Goal: Information Seeking & Learning: Learn about a topic

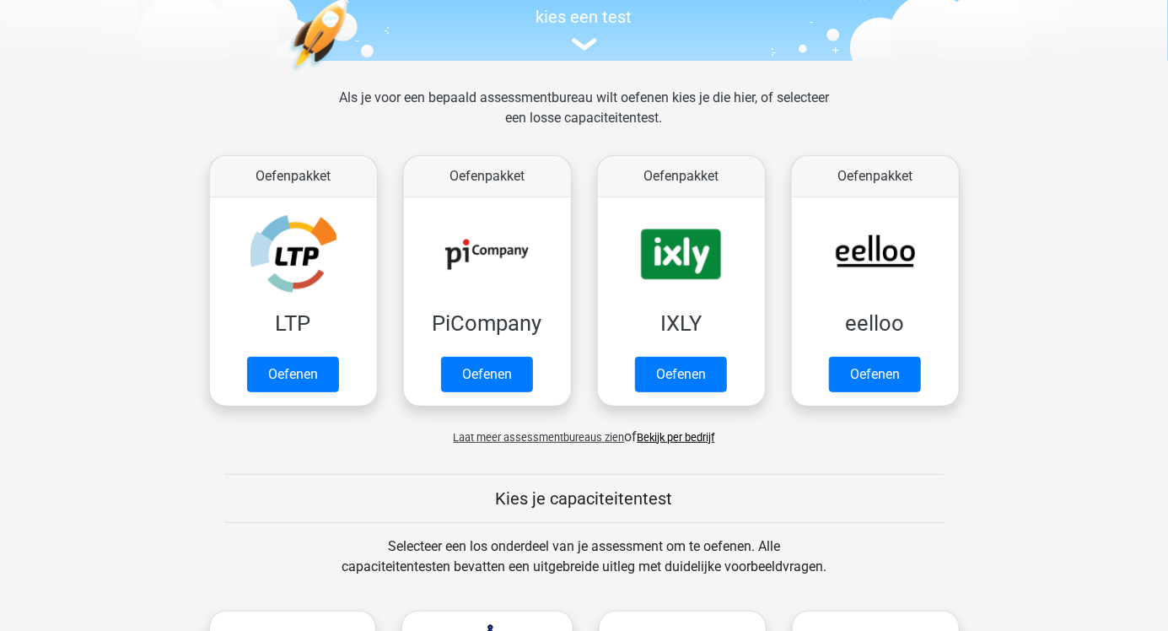
scroll to position [182, 0]
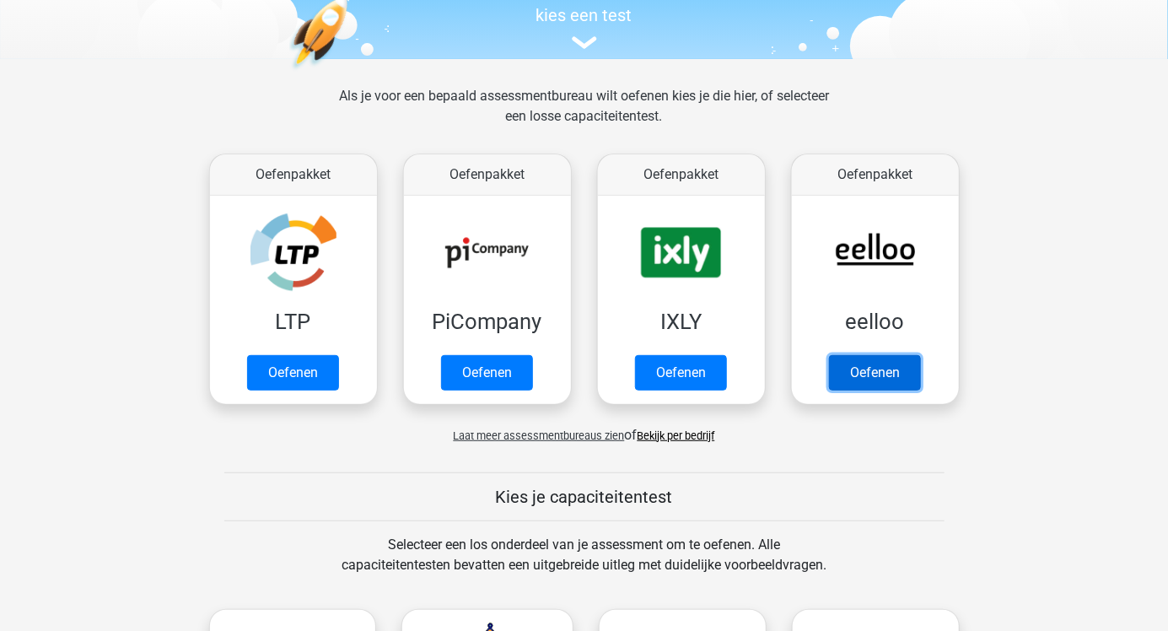
click at [876, 385] on link "Oefenen" at bounding box center [875, 372] width 92 height 35
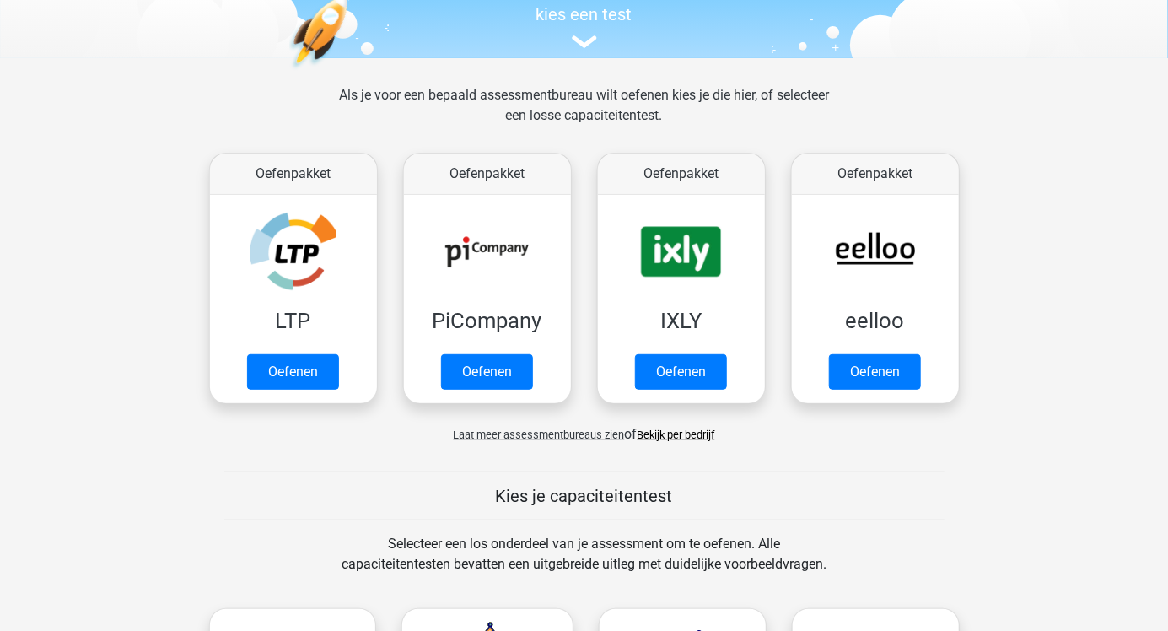
scroll to position [184, 0]
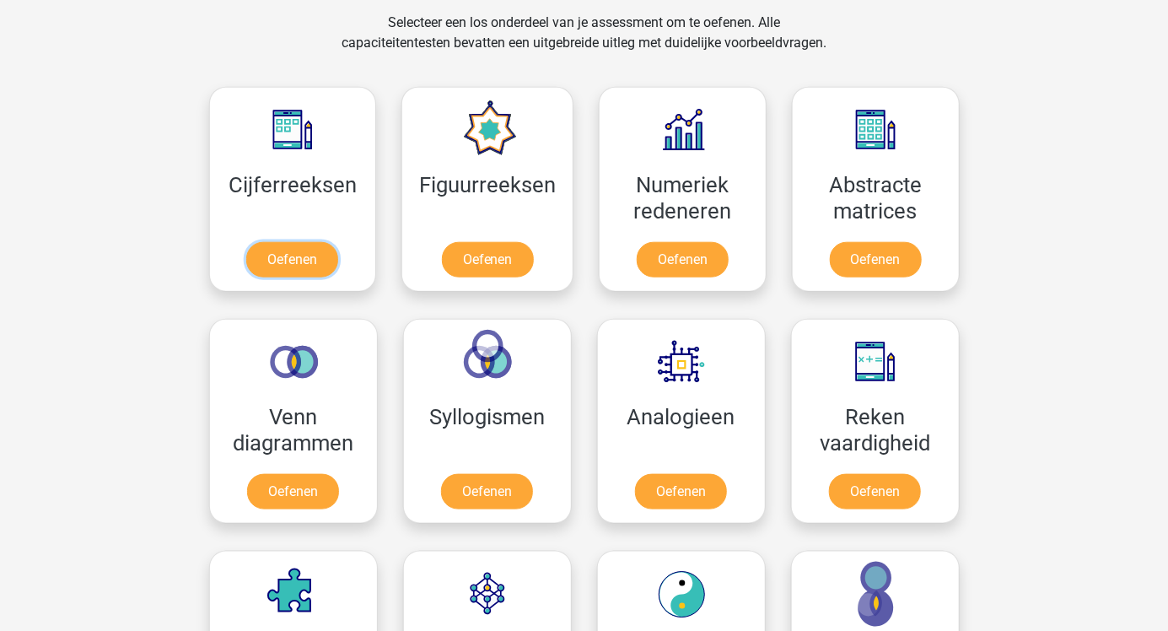
click at [286, 263] on link "Oefenen" at bounding box center [292, 259] width 92 height 35
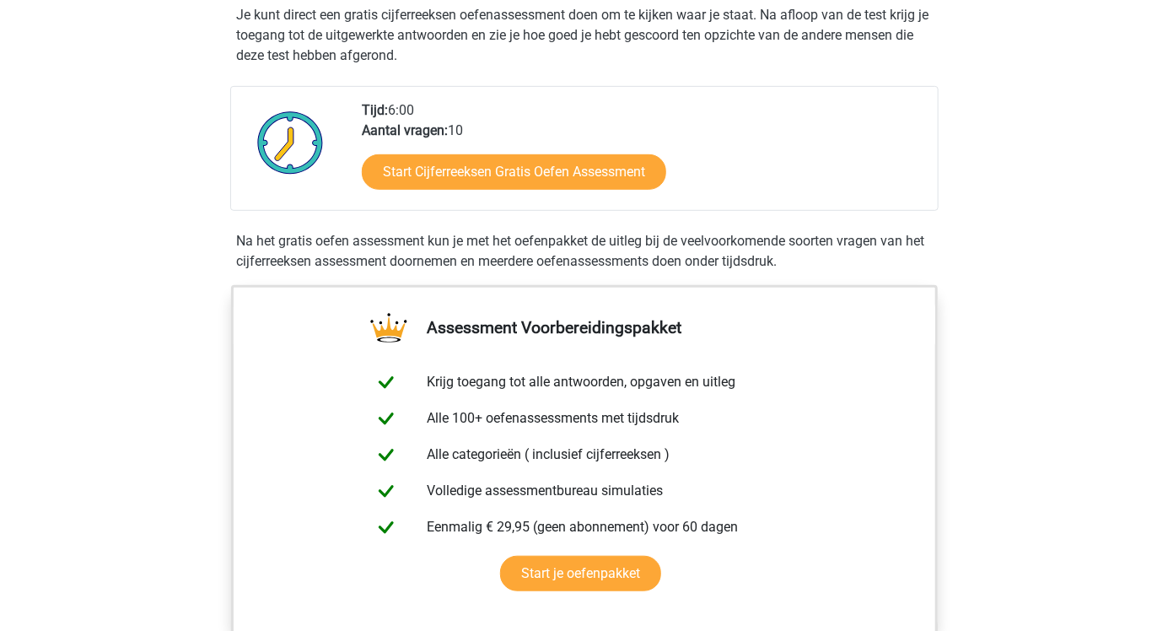
scroll to position [347, 0]
click at [615, 187] on link "Start Cijferreeksen Gratis Oefen Assessment" at bounding box center [514, 172] width 305 height 35
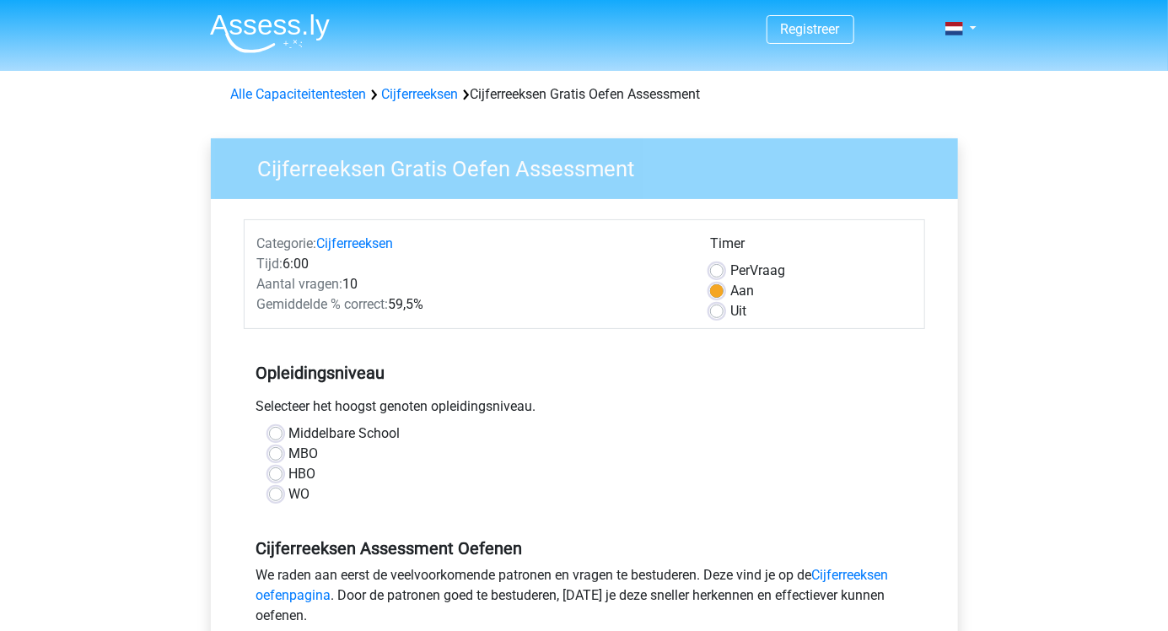
click at [730, 310] on label "Uit" at bounding box center [738, 311] width 16 height 20
click at [719, 310] on input "Uit" at bounding box center [716, 309] width 13 height 17
radio input "true"
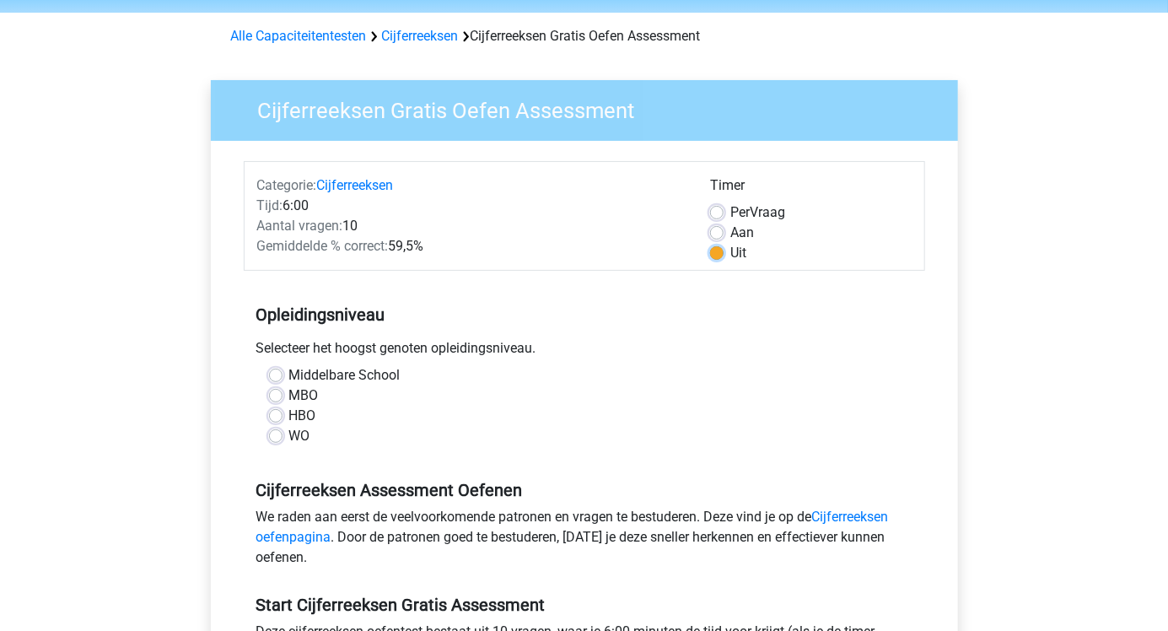
scroll to position [65, 0]
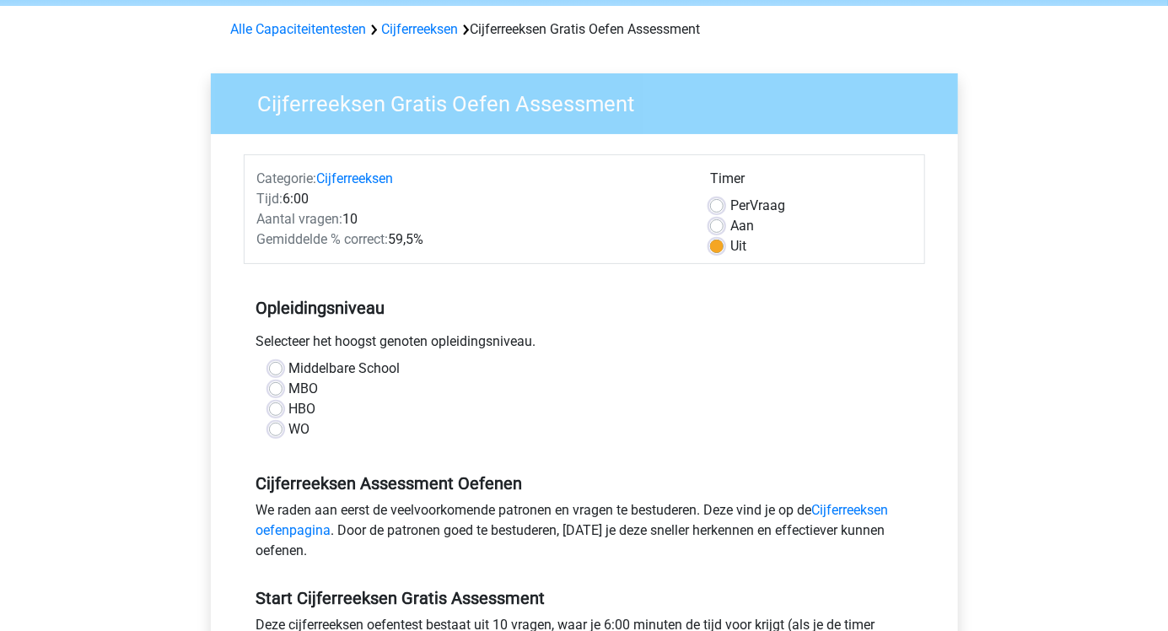
click at [290, 398] on label "MBO" at bounding box center [304, 389] width 30 height 20
click at [283, 396] on input "MBO" at bounding box center [275, 387] width 13 height 17
radio input "true"
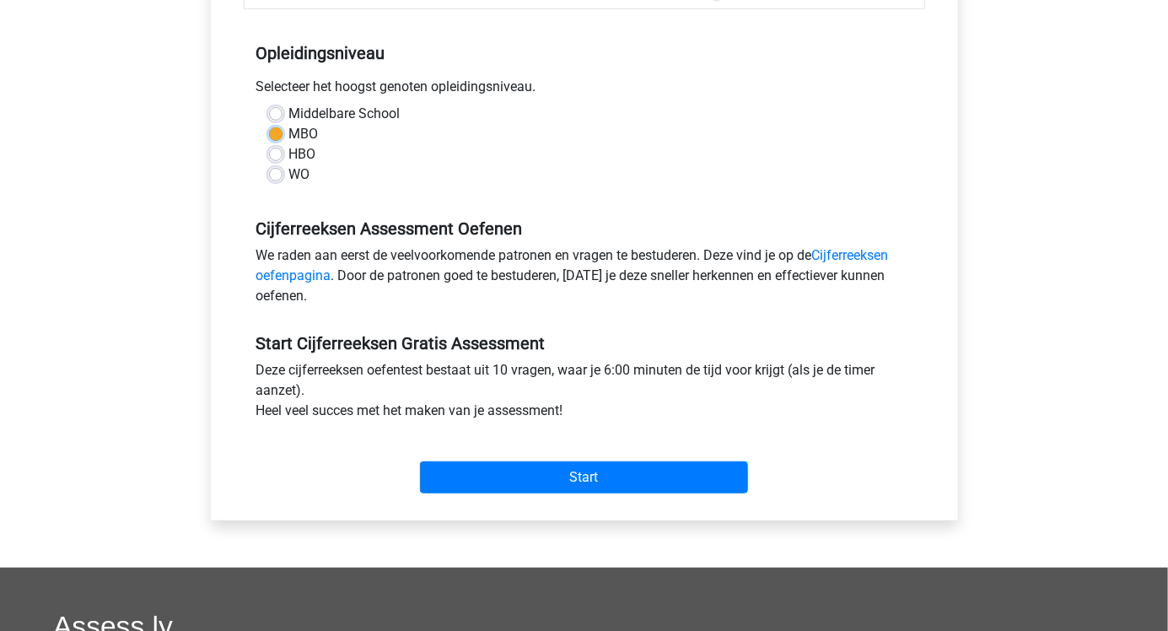
scroll to position [326, 0]
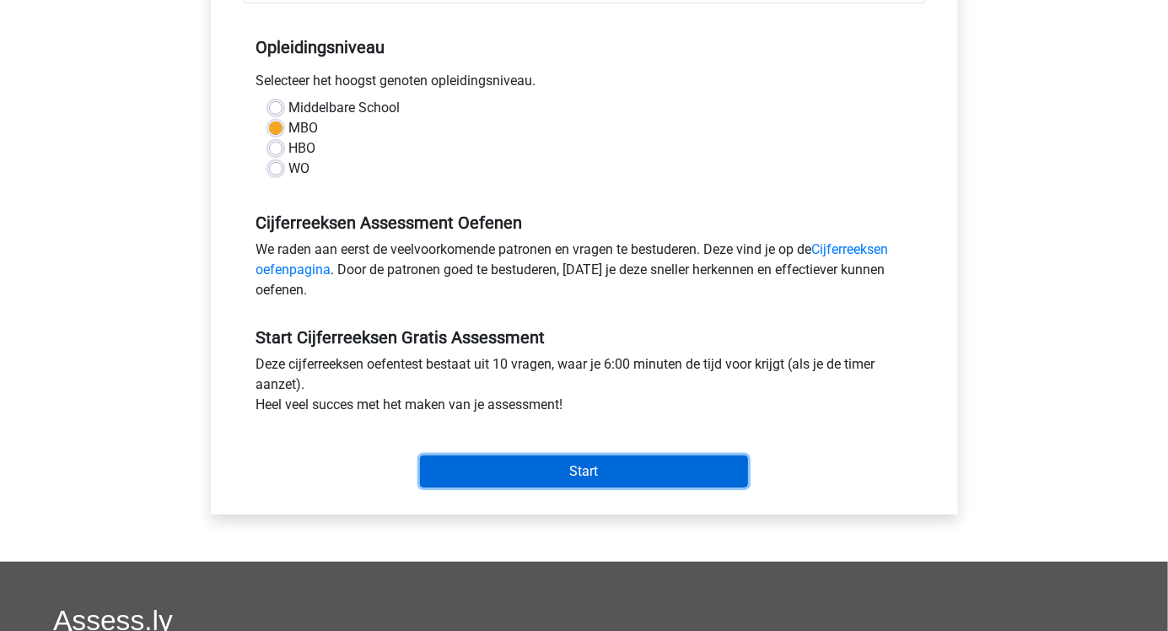
click at [550, 474] on input "Start" at bounding box center [584, 471] width 328 height 32
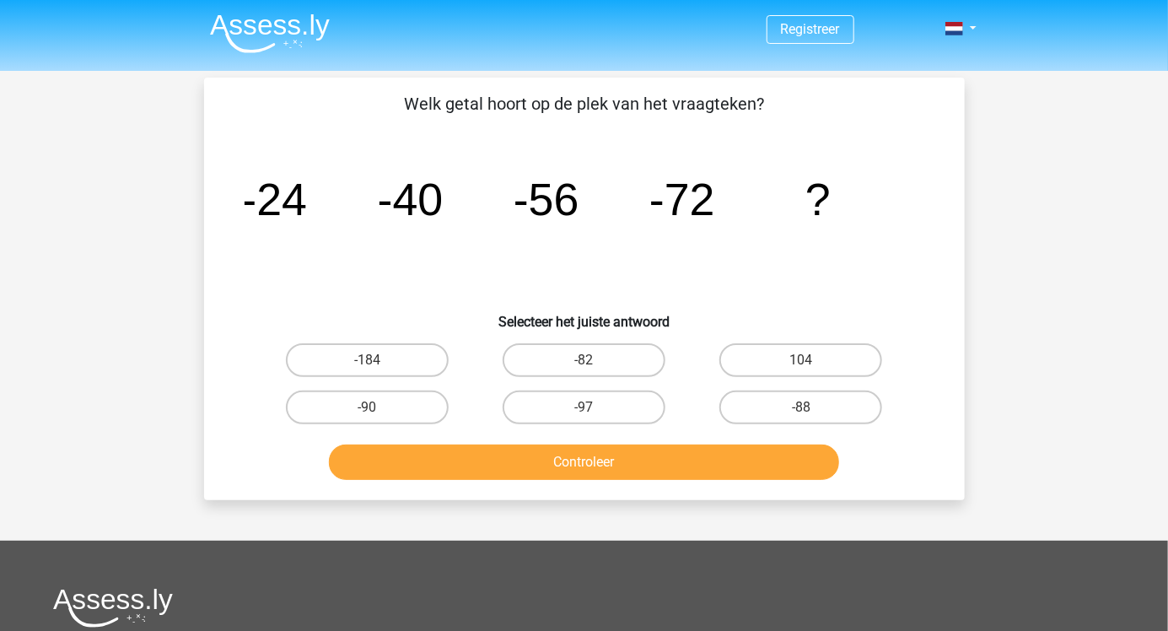
click at [803, 413] on input "-88" at bounding box center [806, 412] width 11 height 11
radio input "true"
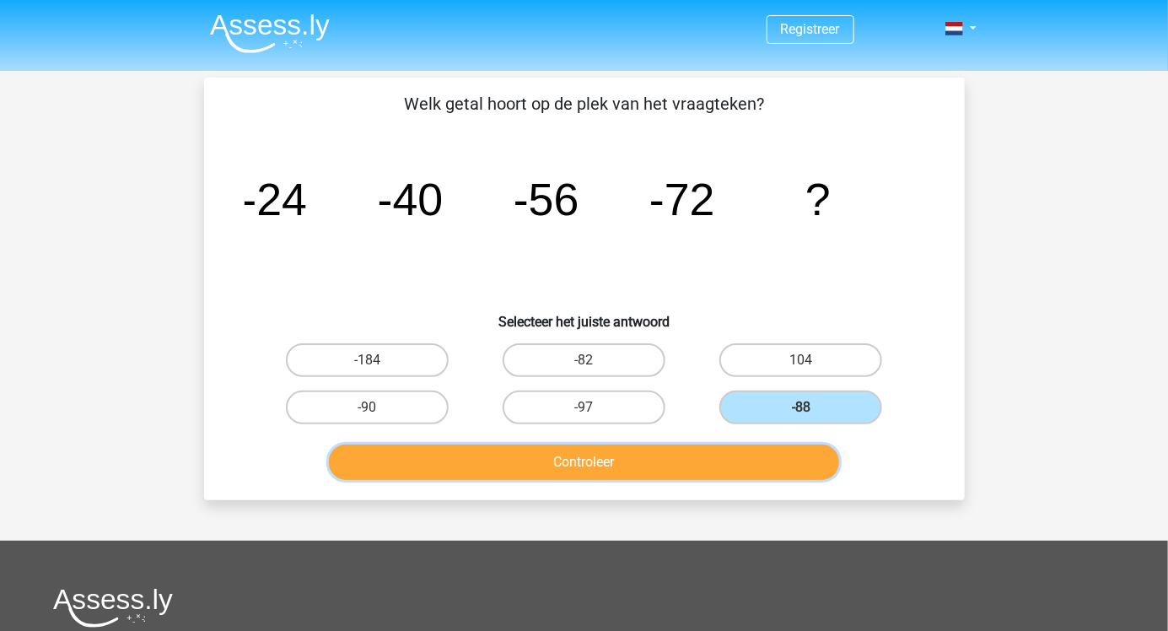
click at [648, 476] on button "Controleer" at bounding box center [584, 462] width 510 height 35
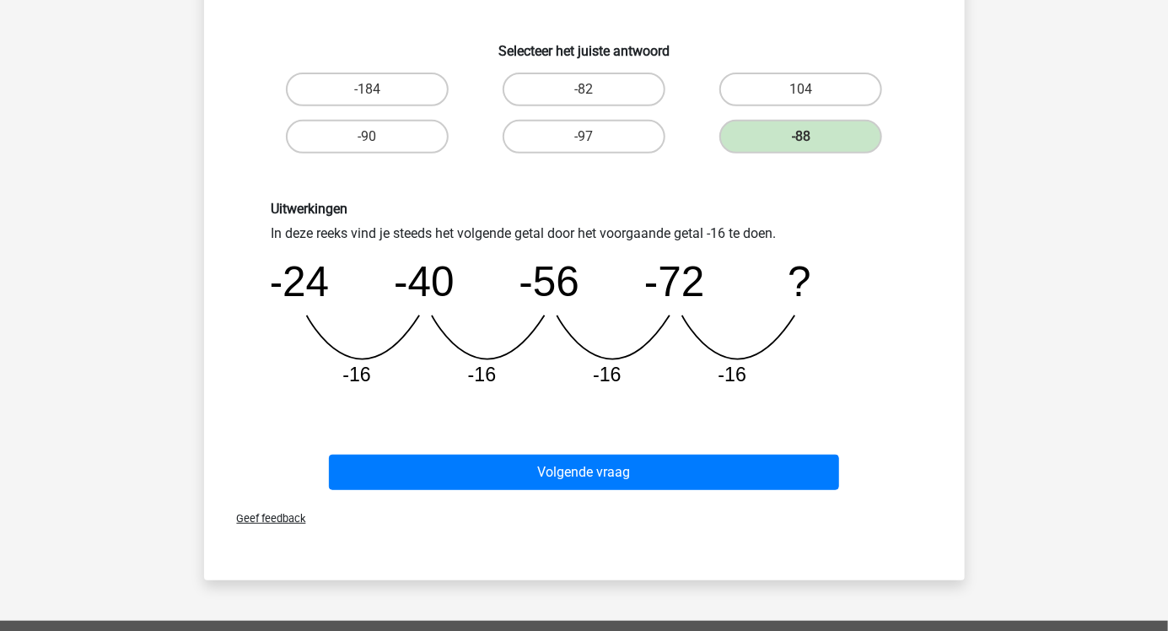
scroll to position [278, 0]
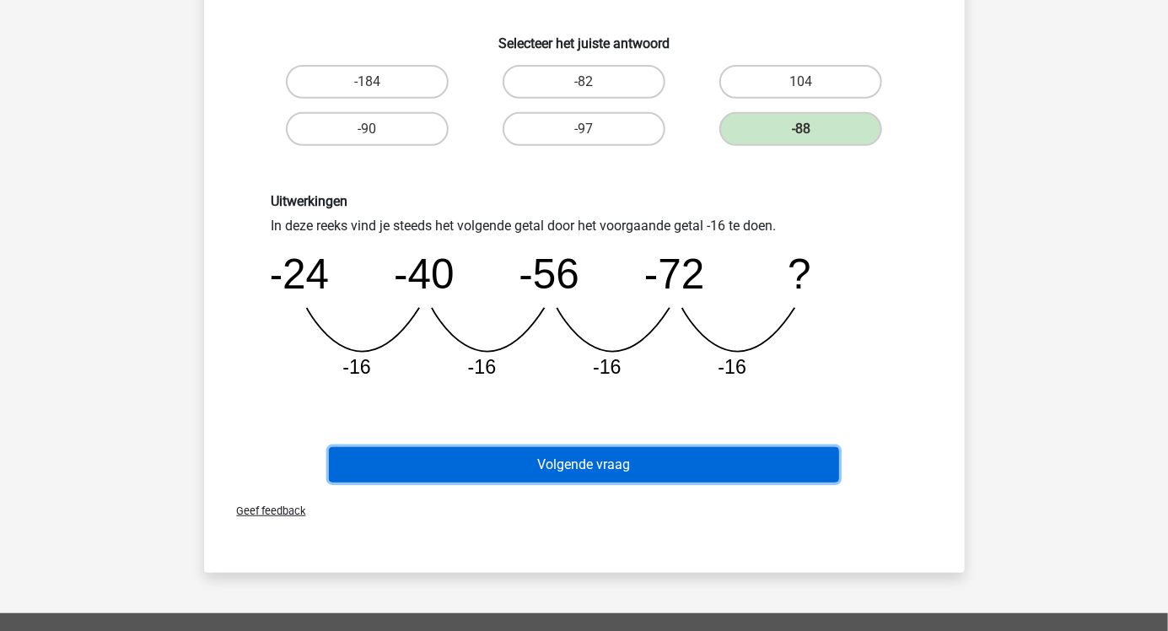
click at [641, 466] on button "Volgende vraag" at bounding box center [584, 464] width 510 height 35
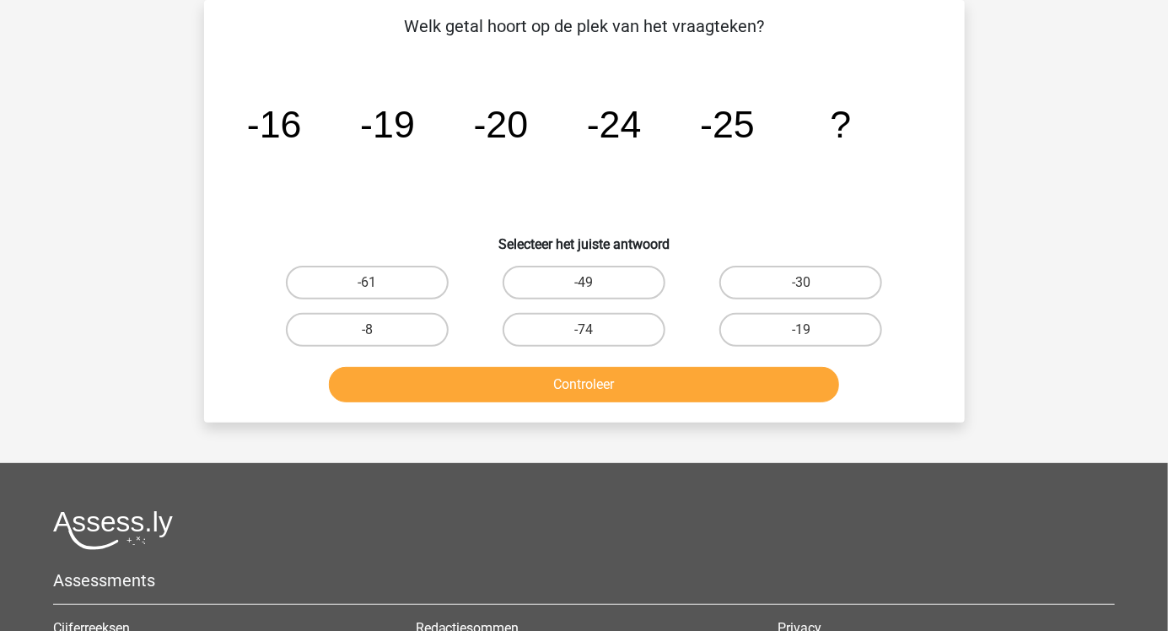
scroll to position [80, 0]
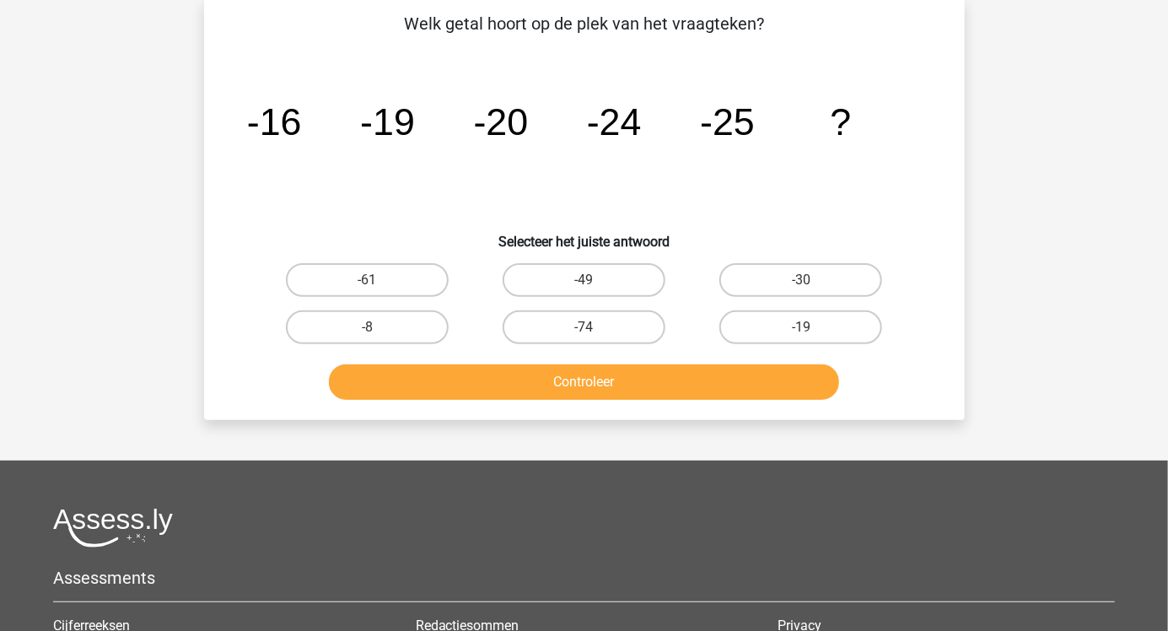
click at [799, 290] on label "-30" at bounding box center [801, 280] width 163 height 34
click at [801, 290] on input "-30" at bounding box center [806, 285] width 11 height 11
radio input "true"
click at [621, 375] on button "Controleer" at bounding box center [584, 381] width 510 height 35
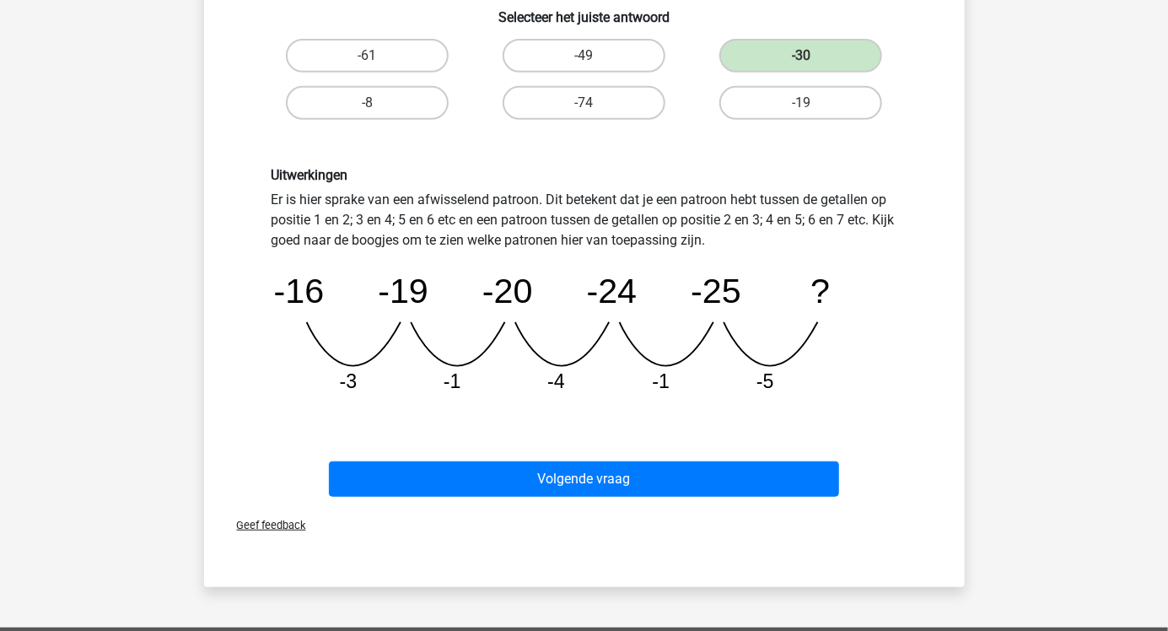
scroll to position [312, 0]
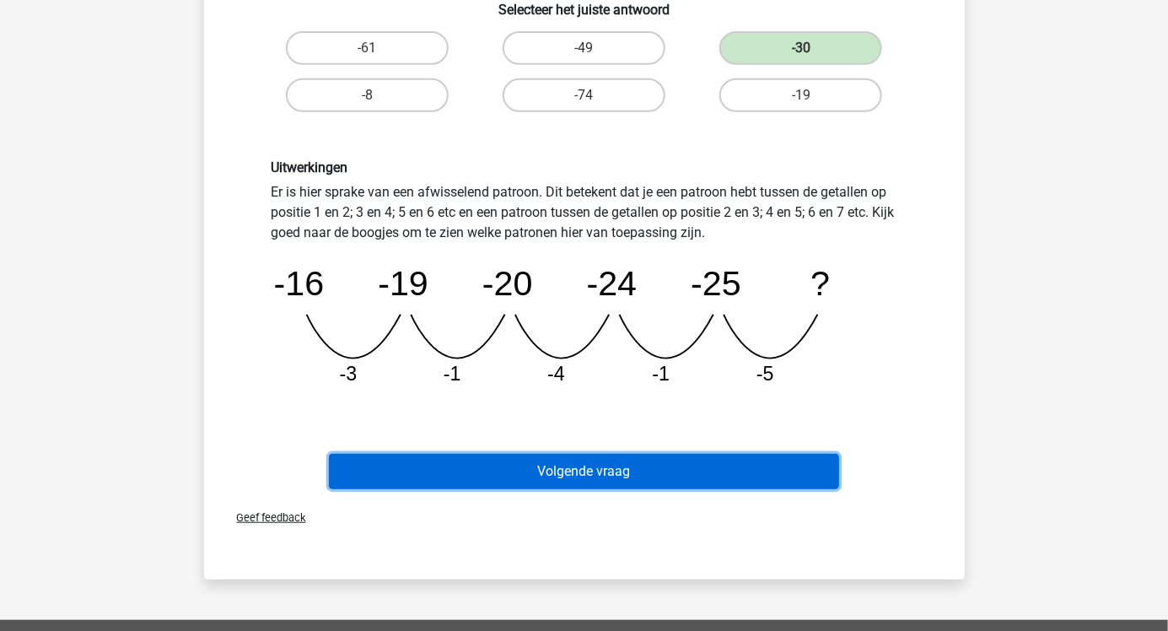
click at [604, 476] on button "Volgende vraag" at bounding box center [584, 471] width 510 height 35
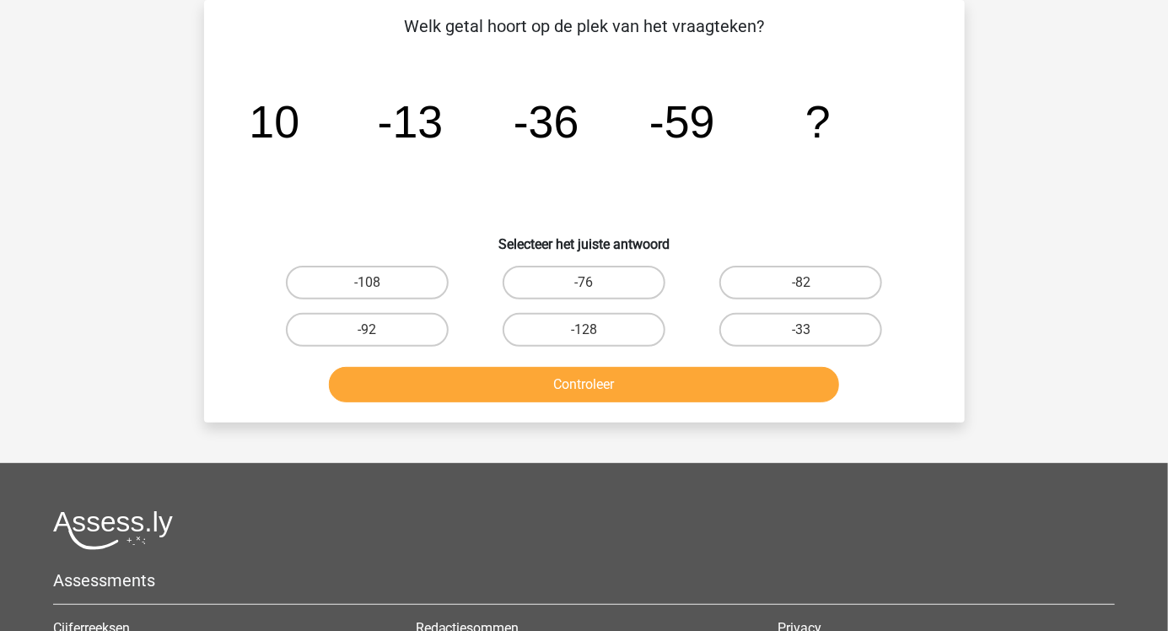
scroll to position [78, 0]
click at [819, 283] on label "-82" at bounding box center [801, 283] width 163 height 34
click at [812, 283] on input "-82" at bounding box center [806, 288] width 11 height 11
radio input "true"
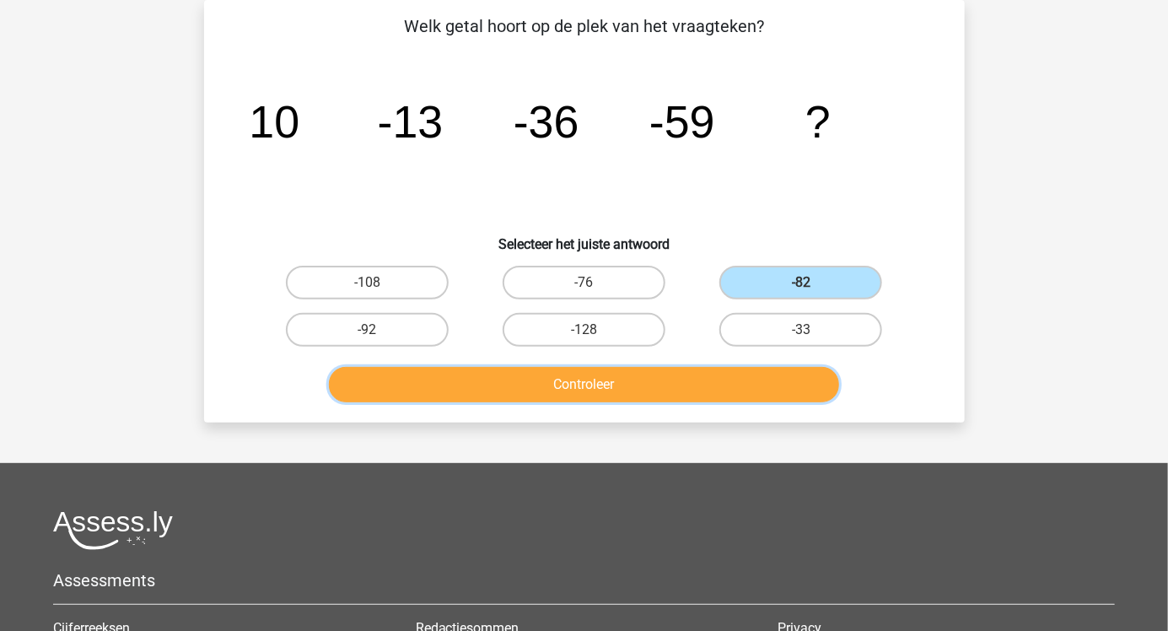
click at [670, 389] on button "Controleer" at bounding box center [584, 384] width 510 height 35
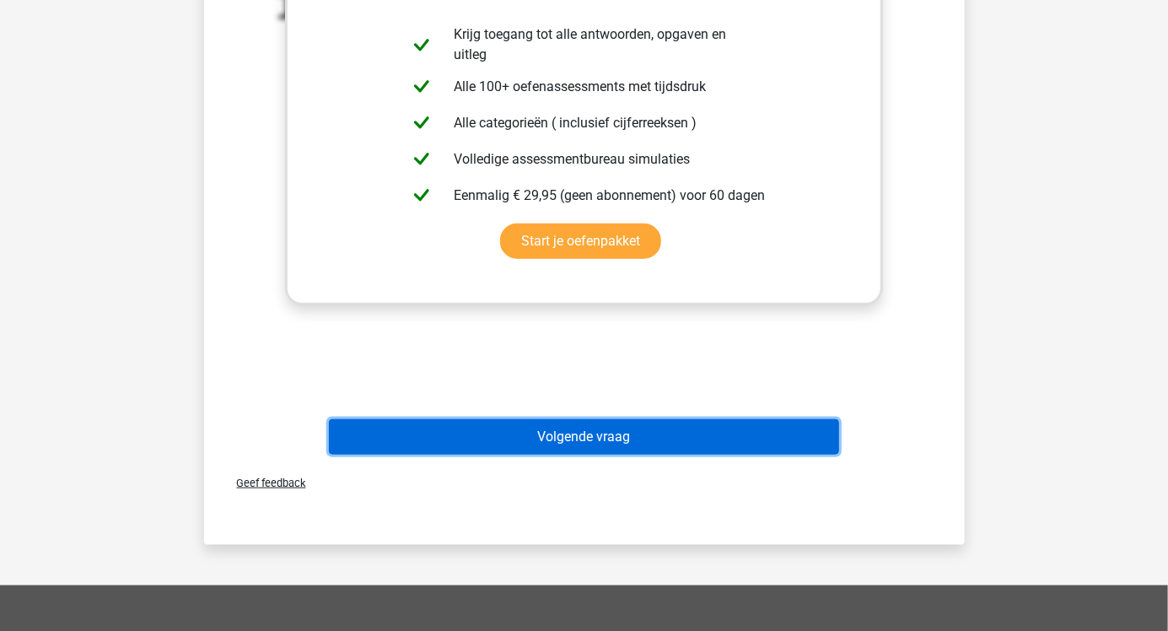
click at [677, 442] on button "Volgende vraag" at bounding box center [584, 436] width 510 height 35
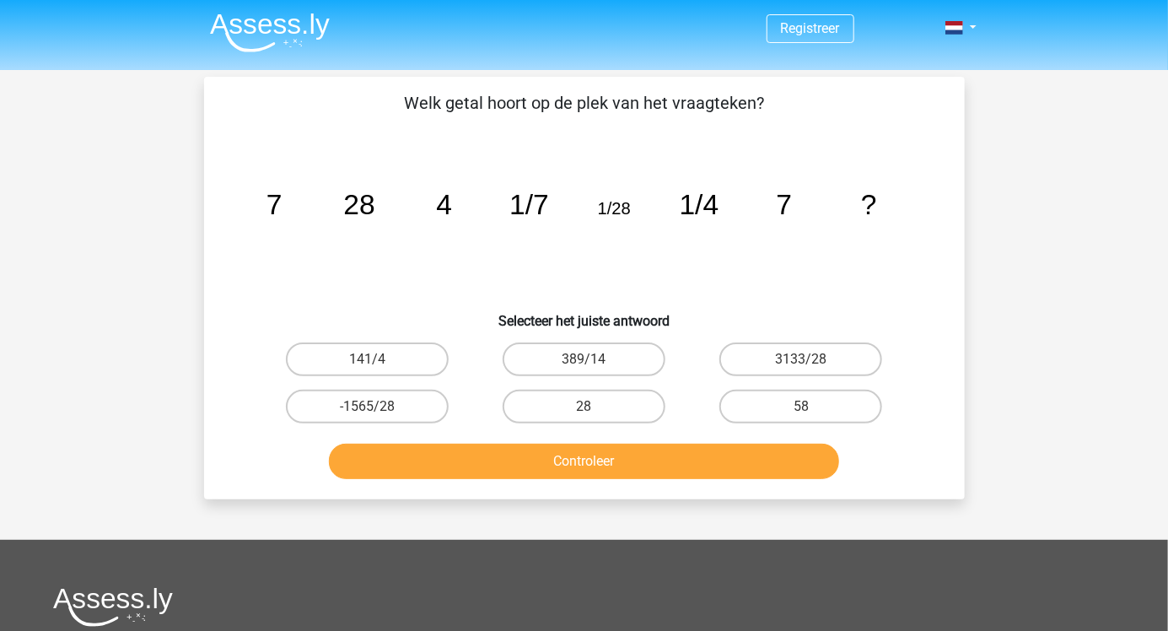
scroll to position [0, 0]
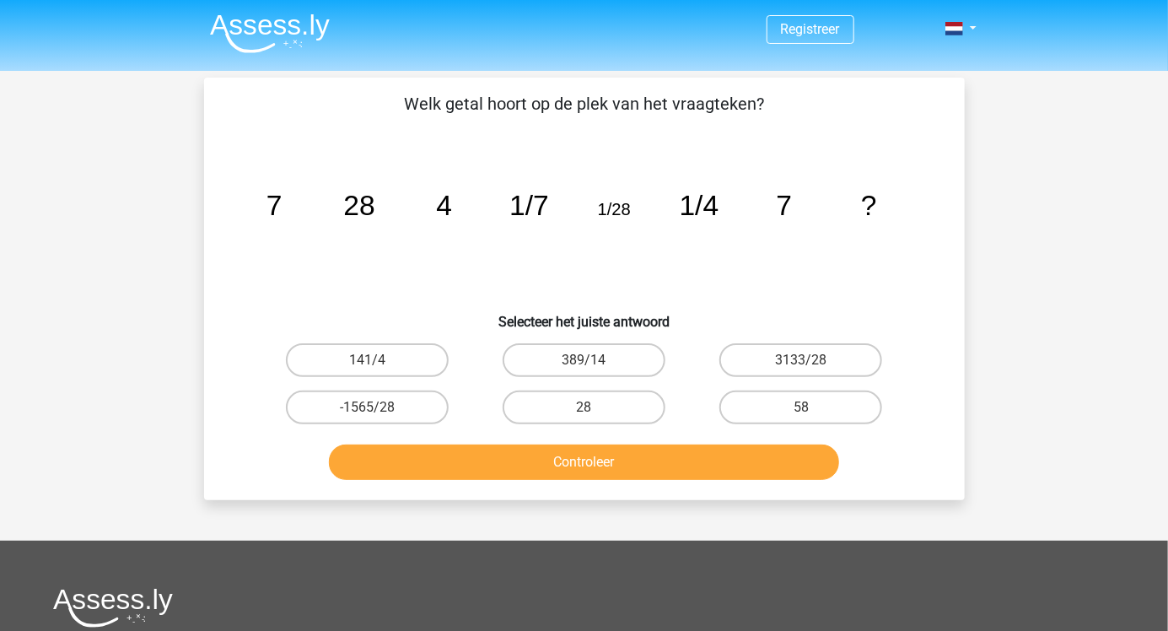
click at [509, 252] on icon "image/svg+xml 7 28 4 1/7 1/28 1/4 7 ?" at bounding box center [585, 215] width 680 height 170
click at [527, 231] on icon "image/svg+xml 7 28 4 1/7 1/28 1/4 7 ?" at bounding box center [585, 215] width 680 height 170
click at [459, 229] on icon "image/svg+xml 7 28 4 1/7 1/28 1/4 7 ?" at bounding box center [585, 215] width 680 height 170
click at [176, 317] on div "Registreer Nederlands English" at bounding box center [584, 493] width 1168 height 986
click at [604, 418] on label "28" at bounding box center [584, 408] width 163 height 34
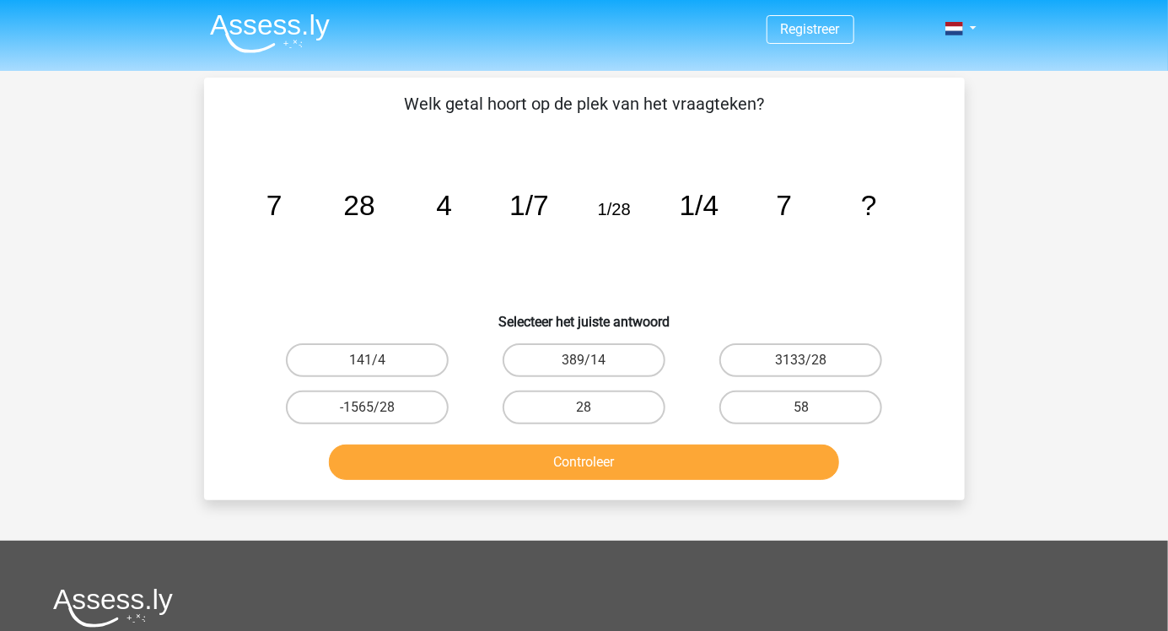
click at [595, 418] on input "28" at bounding box center [589, 412] width 11 height 11
radio input "true"
click at [345, 237] on icon "image/svg+xml 7 28 4 1/7 1/28 1/4 7 ?" at bounding box center [585, 215] width 680 height 170
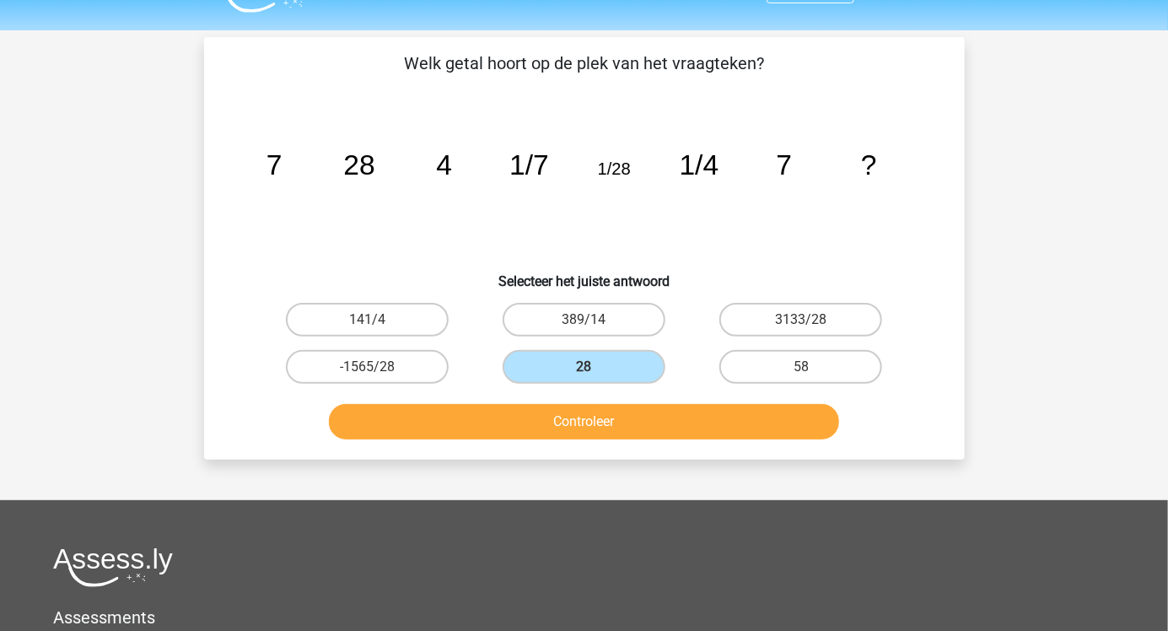
scroll to position [41, 0]
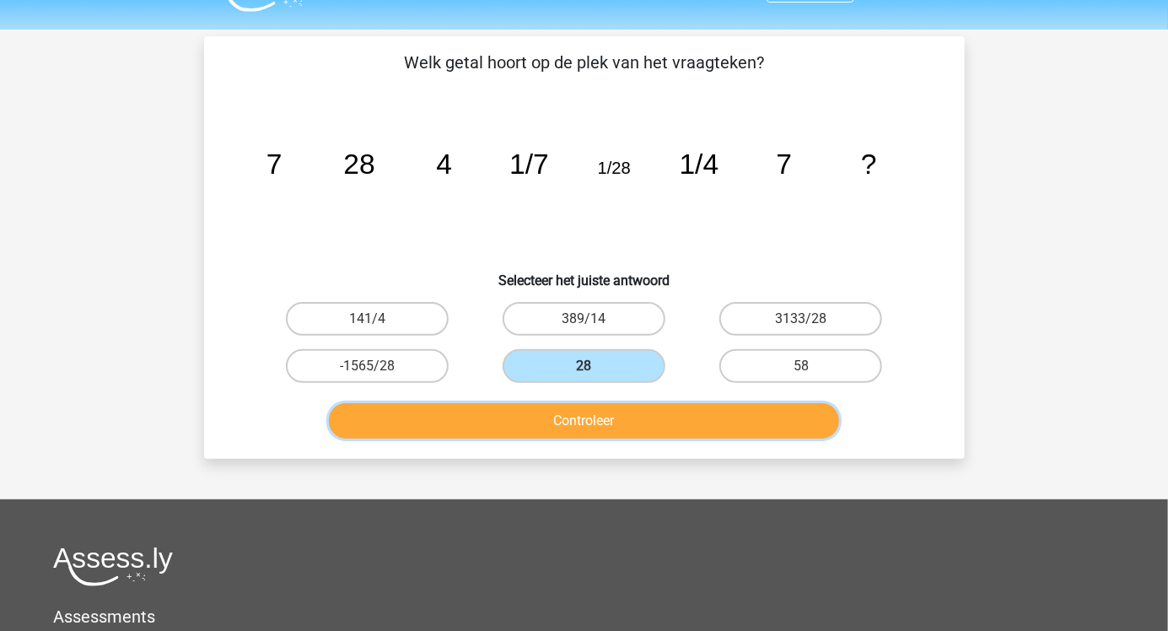
click at [567, 434] on button "Controleer" at bounding box center [584, 420] width 510 height 35
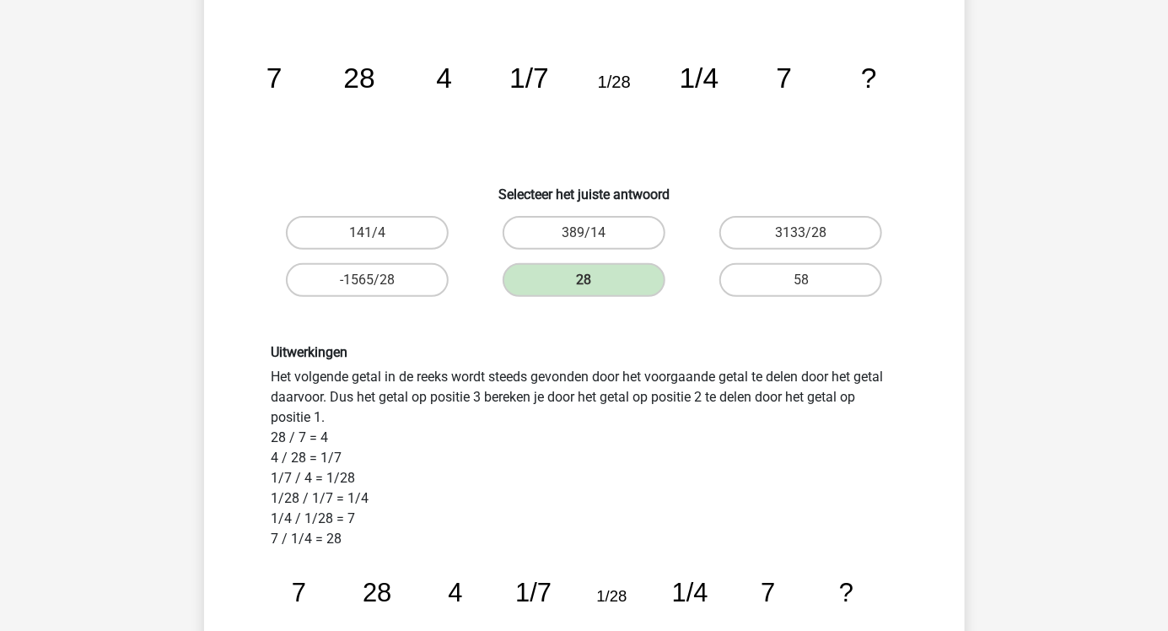
scroll to position [97, 0]
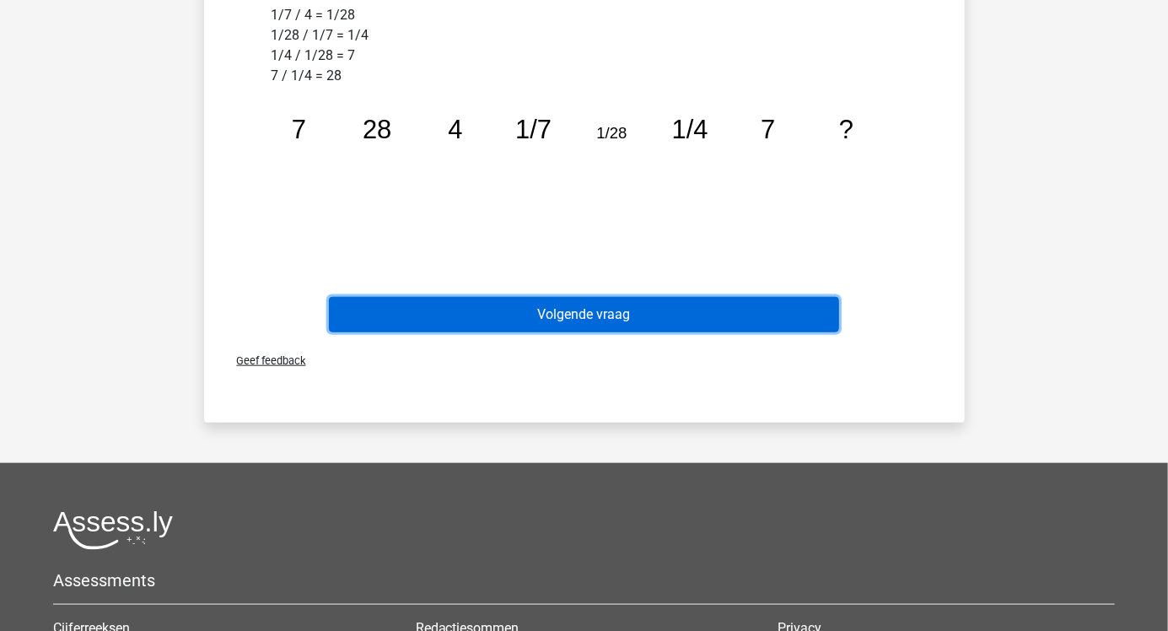
click at [656, 314] on button "Volgende vraag" at bounding box center [584, 314] width 510 height 35
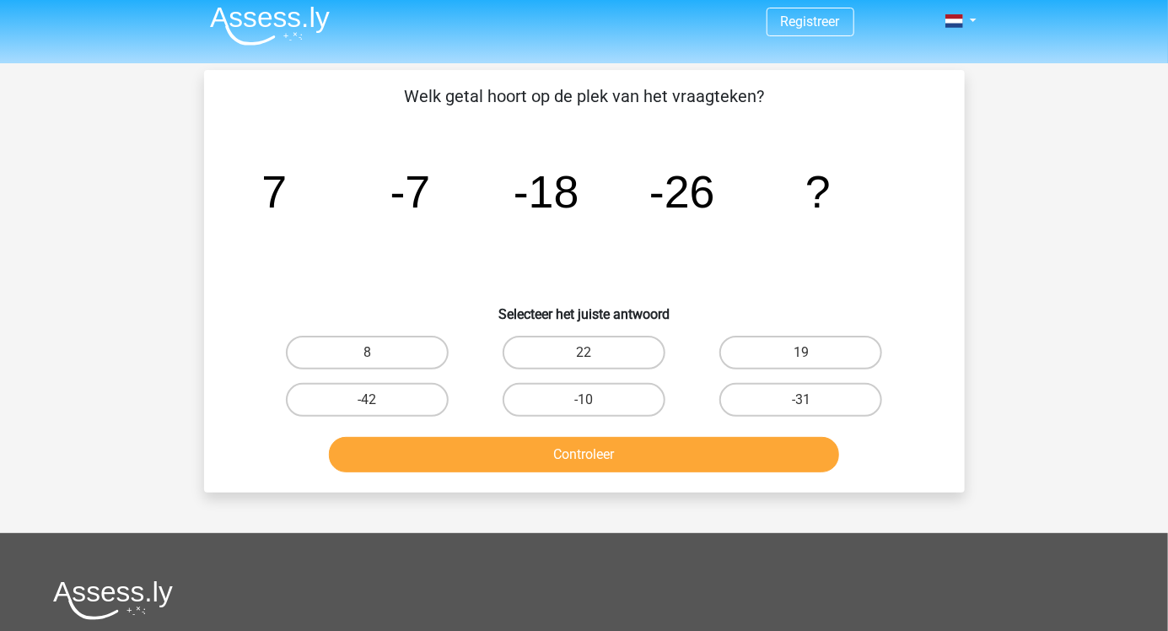
scroll to position [0, 0]
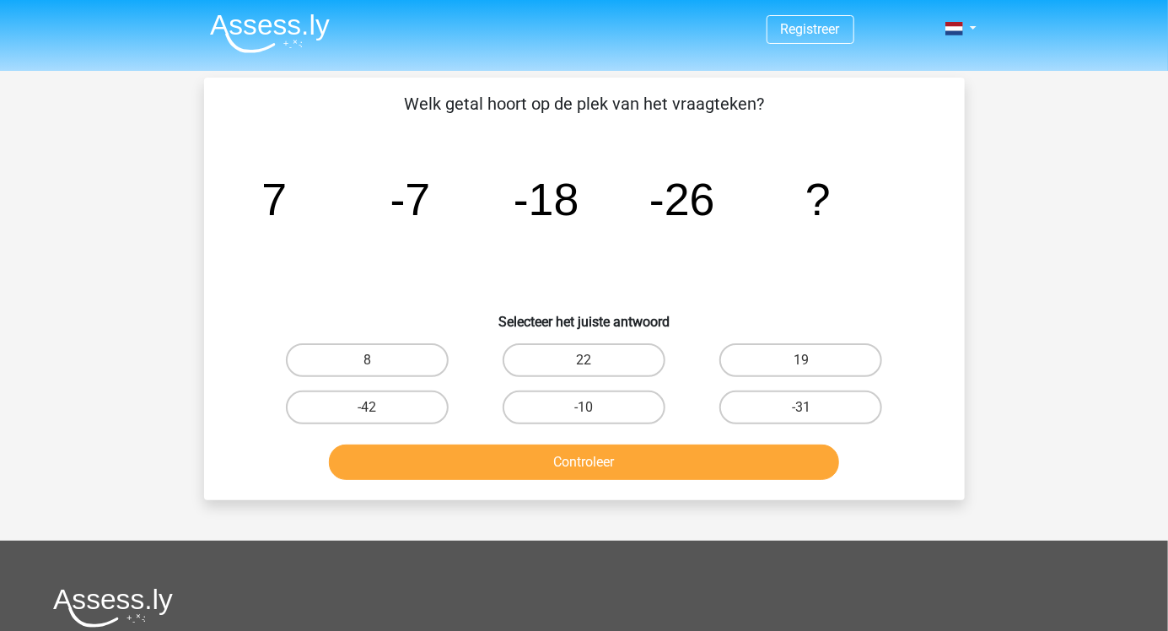
click at [568, 248] on icon "image/svg+xml 7 -7 -18 -26 ?" at bounding box center [585, 215] width 680 height 170
click at [789, 417] on label "-31" at bounding box center [801, 408] width 163 height 34
click at [801, 417] on input "-31" at bounding box center [806, 412] width 11 height 11
radio input "true"
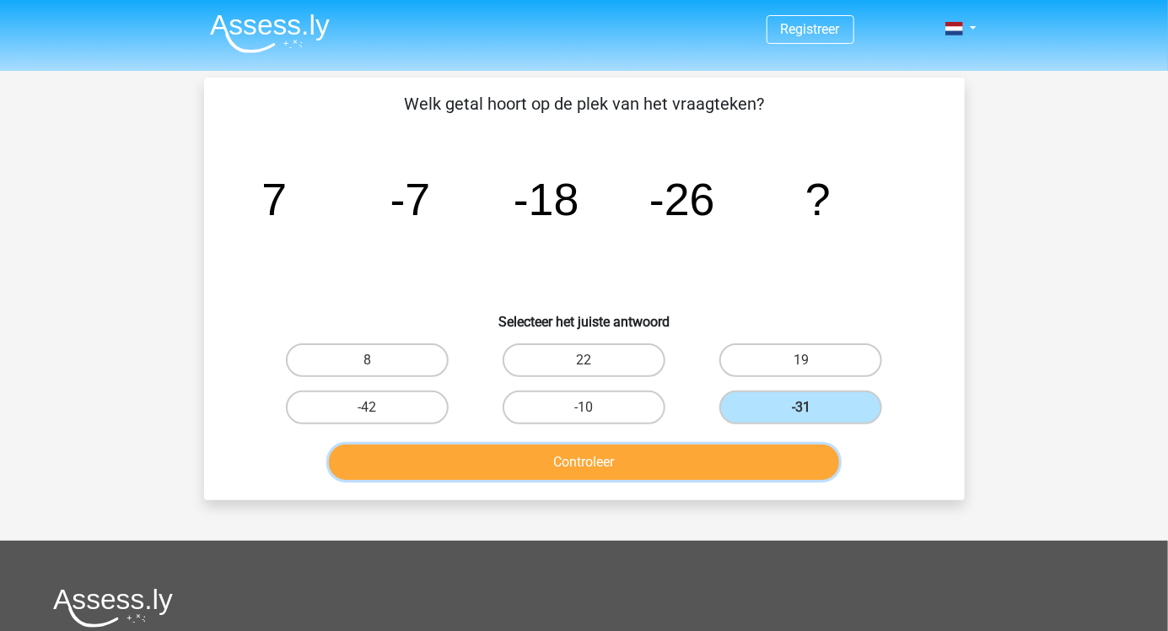
click at [732, 473] on button "Controleer" at bounding box center [584, 462] width 510 height 35
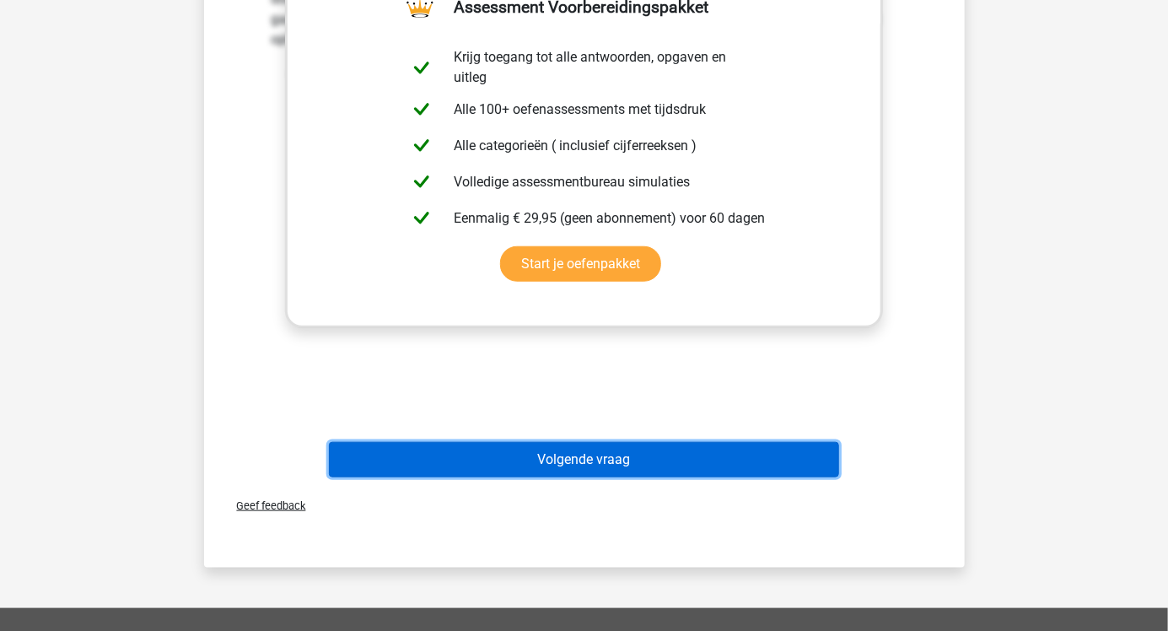
click at [637, 450] on button "Volgende vraag" at bounding box center [584, 459] width 510 height 35
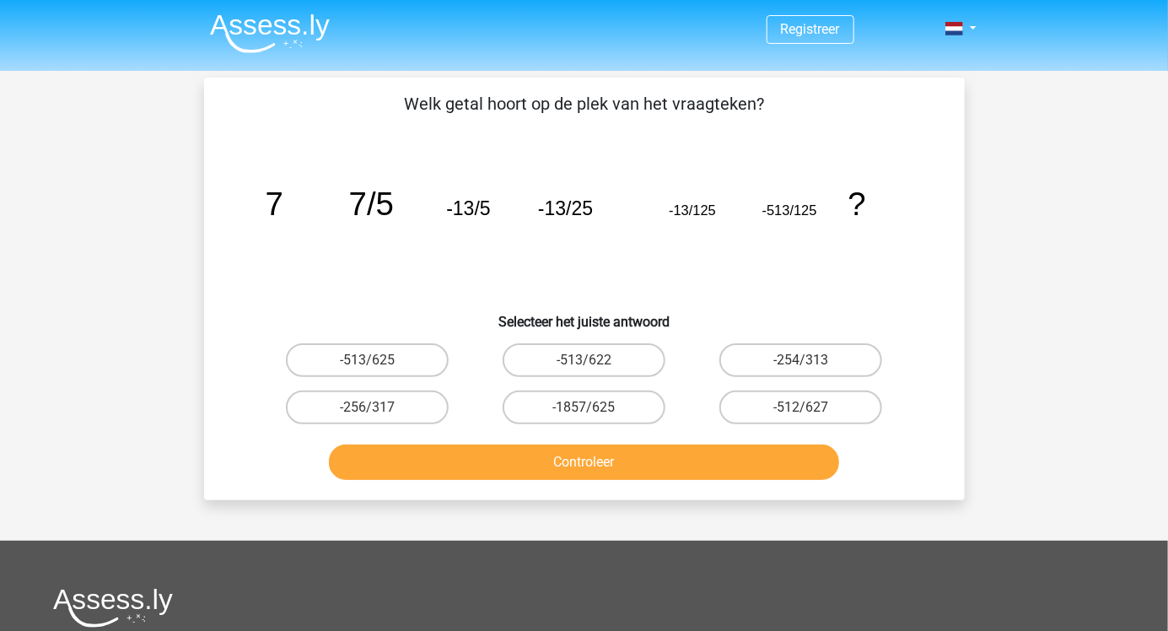
click at [396, 362] on label "-513/625" at bounding box center [367, 360] width 163 height 34
click at [378, 362] on input "-513/625" at bounding box center [372, 365] width 11 height 11
radio input "true"
click at [586, 350] on label "-513/622" at bounding box center [584, 360] width 163 height 34
click at [586, 360] on input "-513/622" at bounding box center [589, 365] width 11 height 11
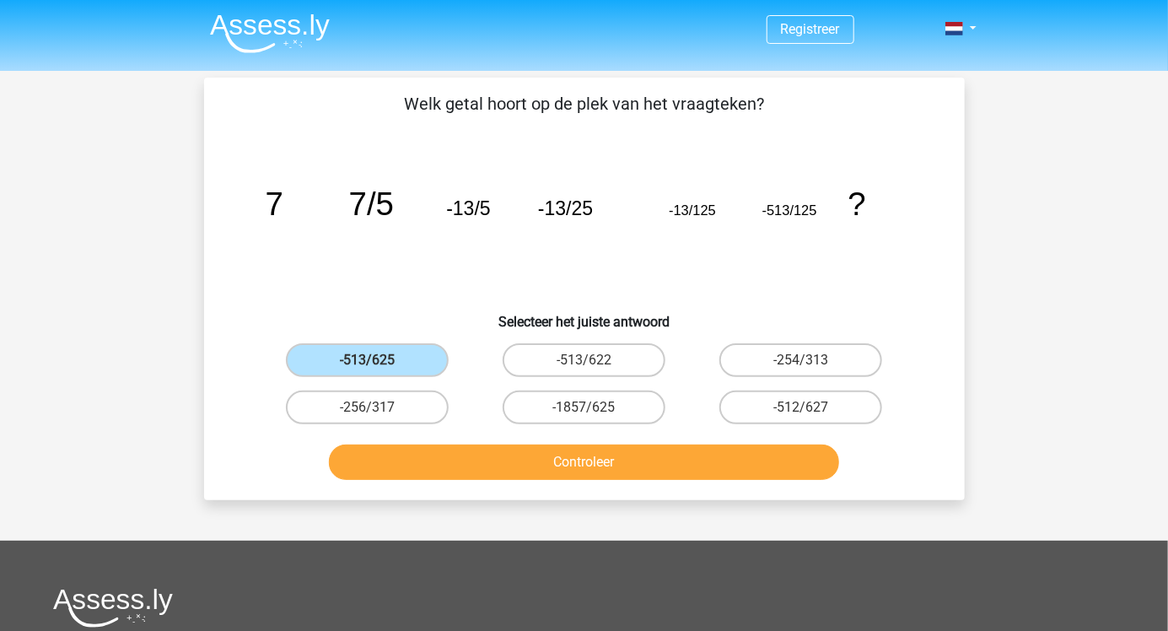
radio input "true"
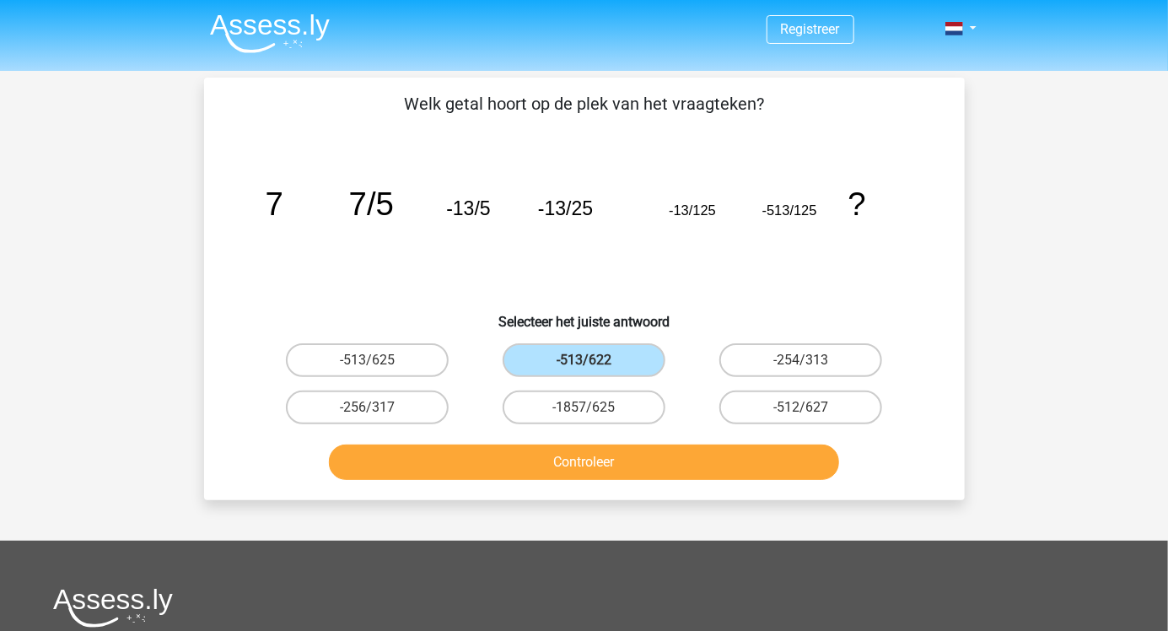
click at [378, 357] on label "-513/625" at bounding box center [367, 360] width 163 height 34
click at [378, 360] on input "-513/625" at bounding box center [372, 365] width 11 height 11
radio input "true"
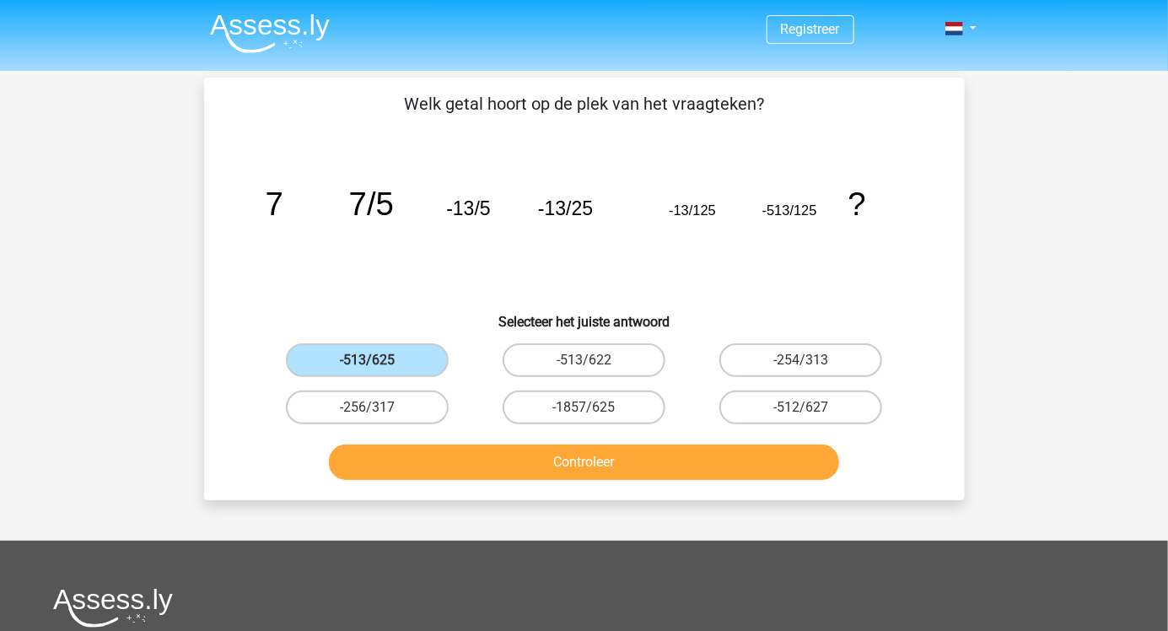
click at [204, 430] on div "Welk getal hoort op de plek van het vraagteken? image/svg+xml 7 7/5 -13/5 -13/2…" at bounding box center [584, 289] width 761 height 423
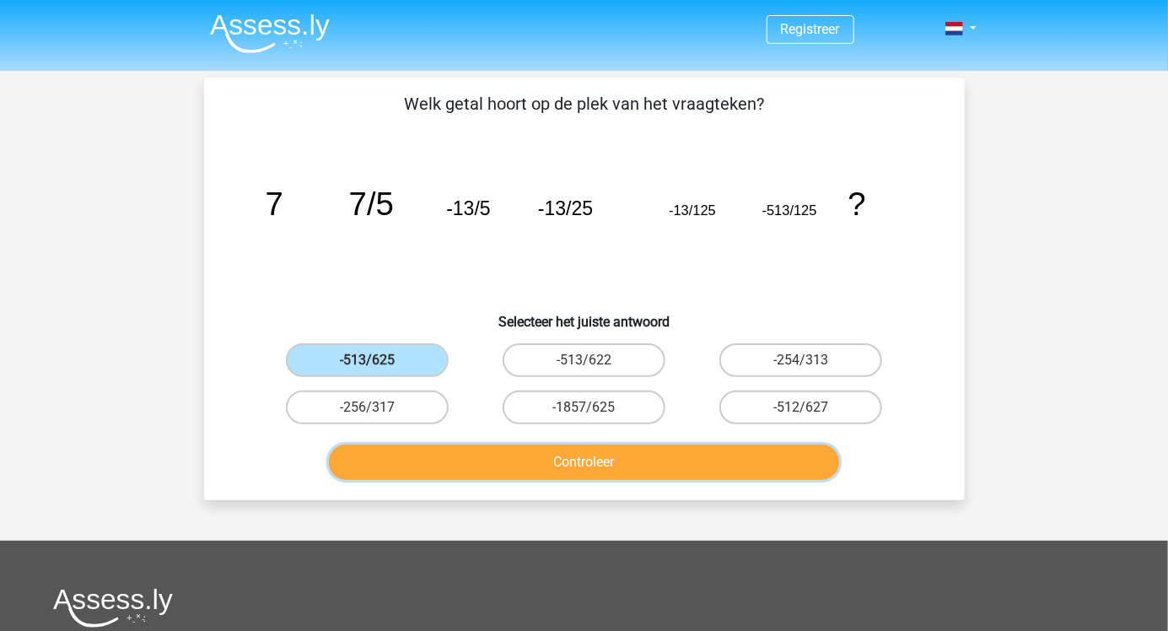
click at [545, 463] on button "Controleer" at bounding box center [584, 462] width 510 height 35
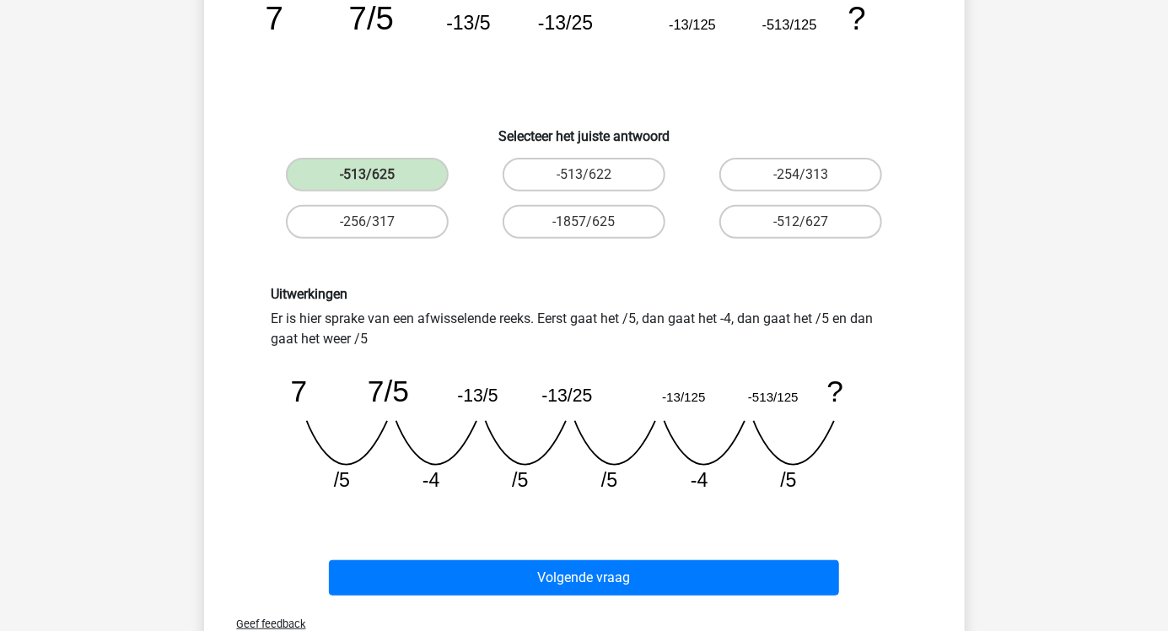
scroll to position [206, 0]
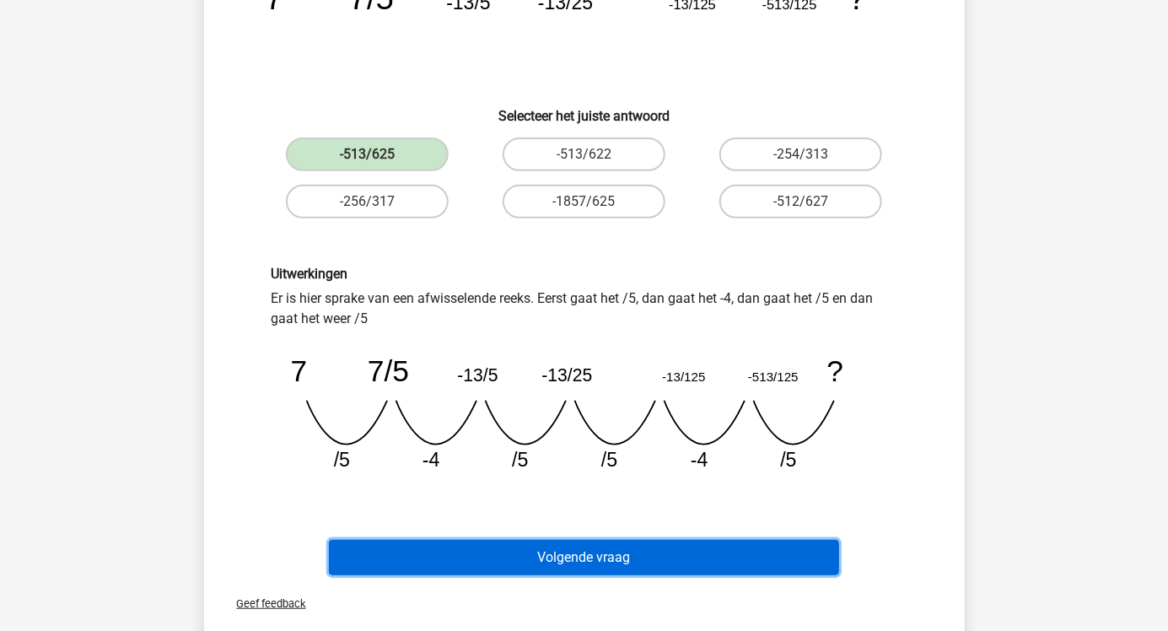
click at [622, 561] on button "Volgende vraag" at bounding box center [584, 557] width 510 height 35
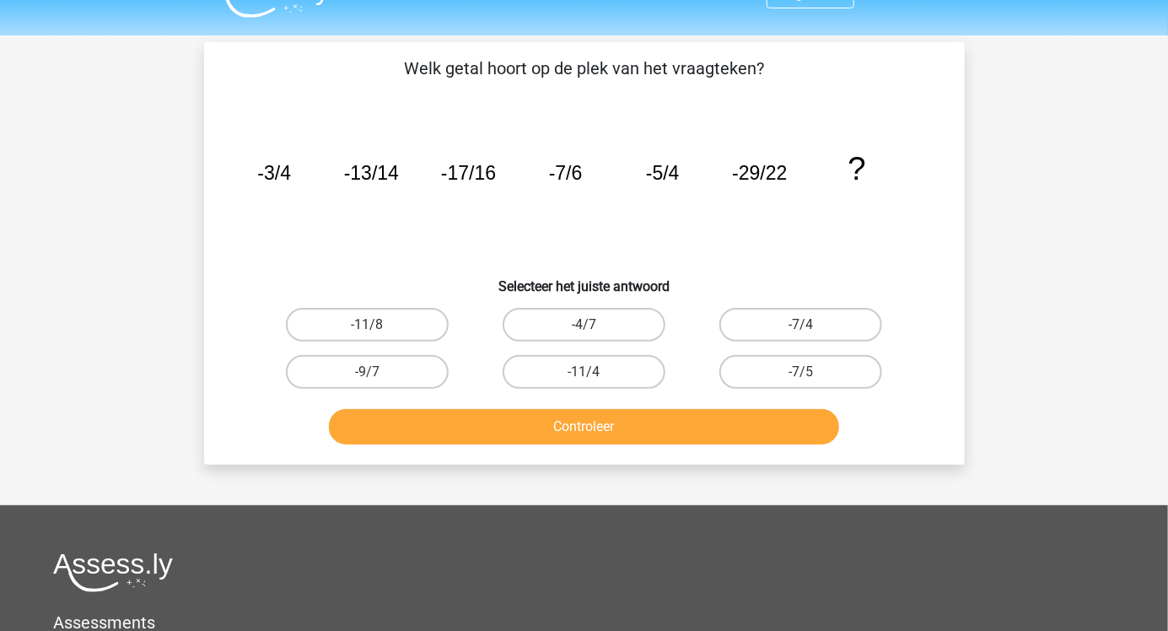
scroll to position [0, 0]
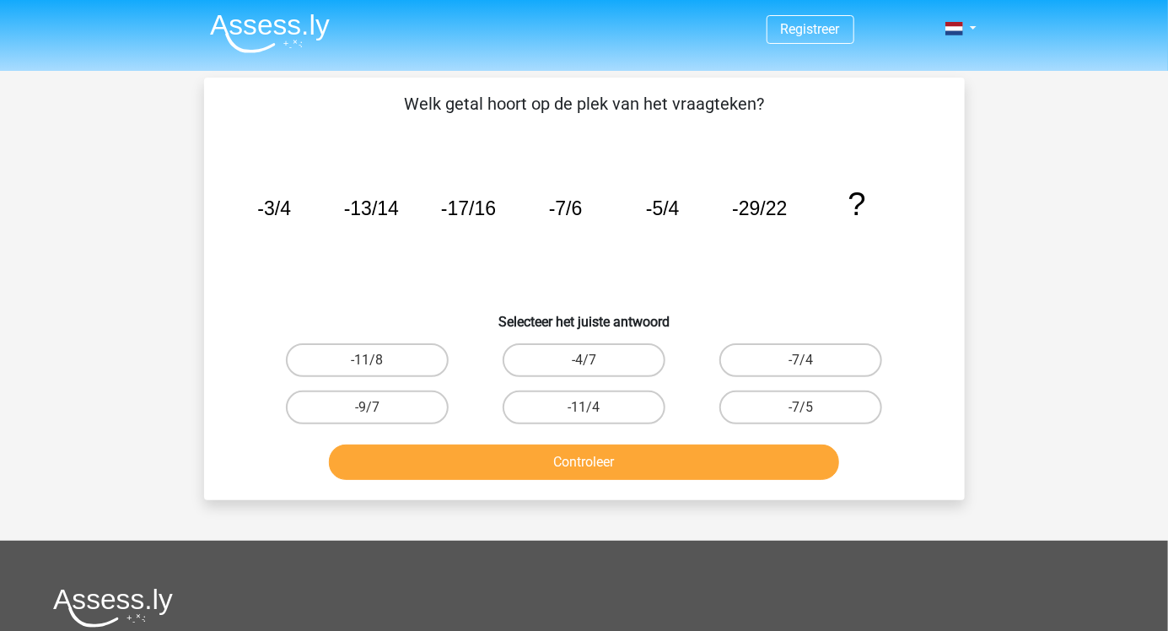
click at [331, 366] on label "-11/8" at bounding box center [367, 360] width 163 height 34
click at [367, 366] on input "-11/8" at bounding box center [372, 365] width 11 height 11
radio input "true"
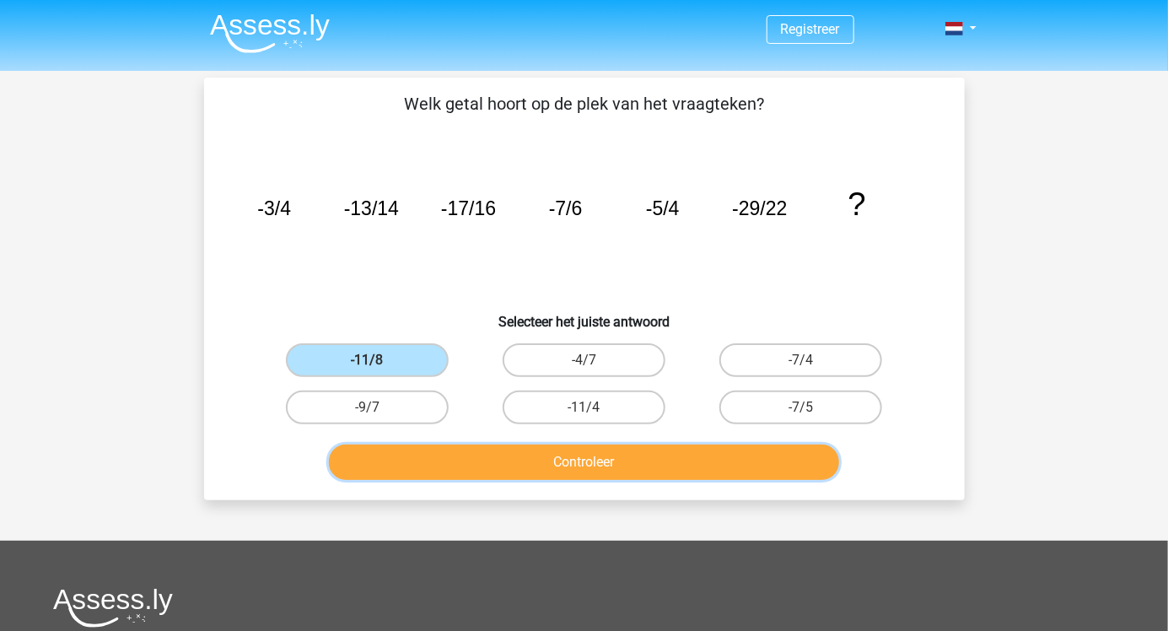
click at [449, 475] on button "Controleer" at bounding box center [584, 462] width 510 height 35
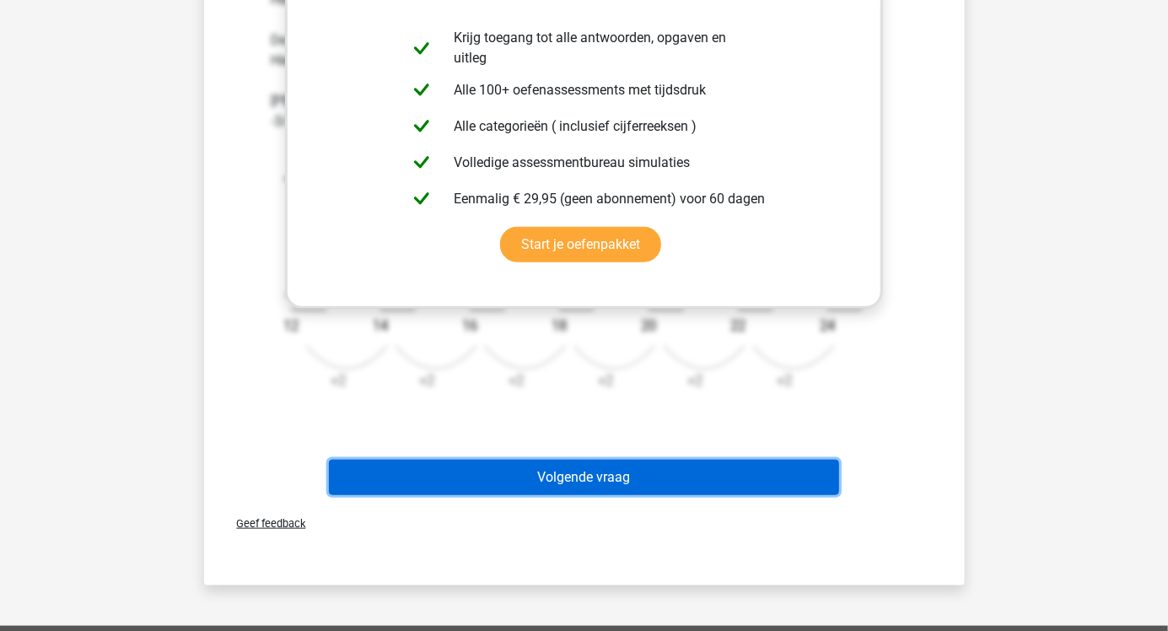
click at [353, 487] on button "Volgende vraag" at bounding box center [584, 477] width 510 height 35
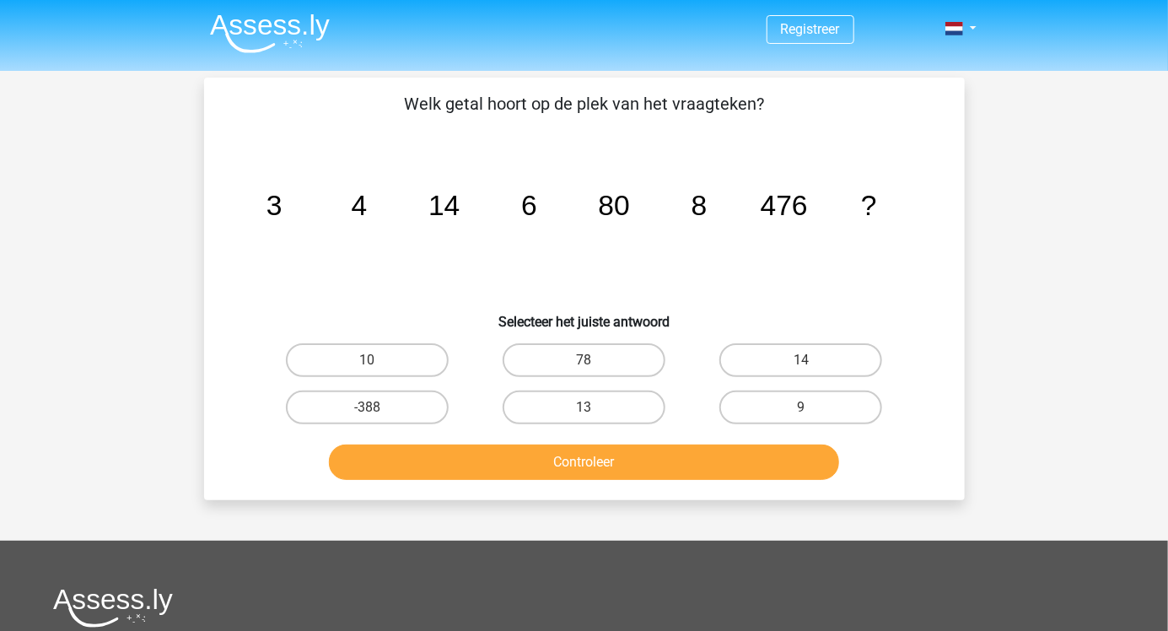
click at [542, 267] on icon "image/svg+xml 3 4 14 6 80 8 476 ?" at bounding box center [585, 215] width 680 height 170
click at [1008, 343] on div "Registreer Nederlands English" at bounding box center [584, 493] width 1168 height 986
click at [704, 235] on icon "image/svg+xml 3 4 14 6 80 8 476 ?" at bounding box center [585, 215] width 680 height 170
click at [388, 364] on label "10" at bounding box center [367, 360] width 163 height 34
click at [378, 364] on input "10" at bounding box center [372, 365] width 11 height 11
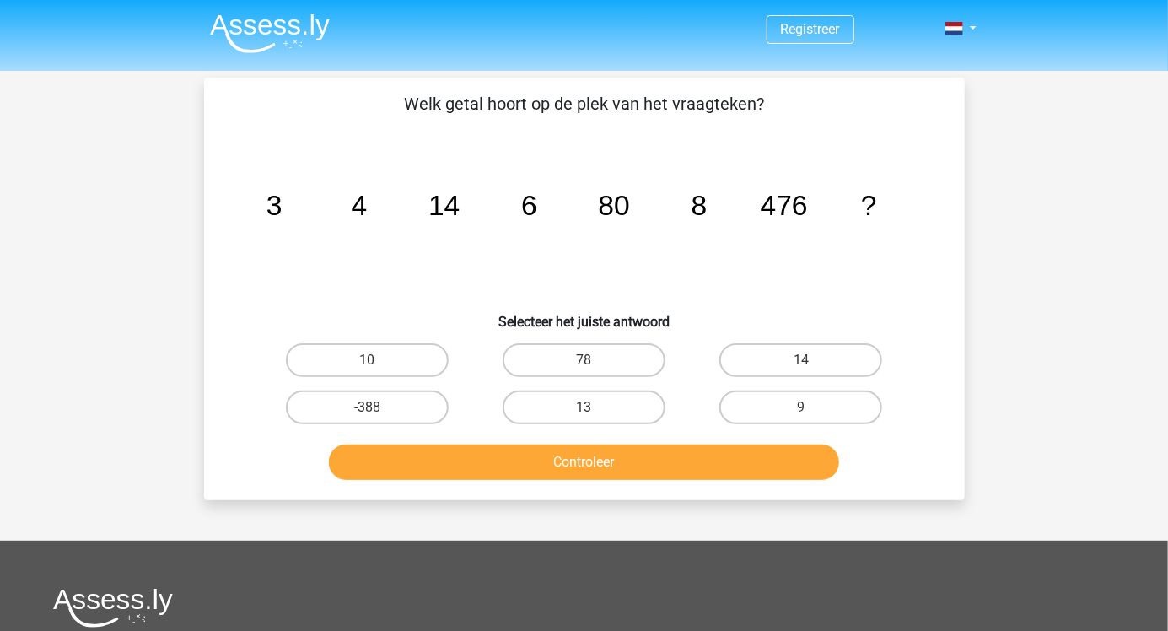
radio input "true"
click at [518, 475] on button "Controleer" at bounding box center [584, 462] width 510 height 35
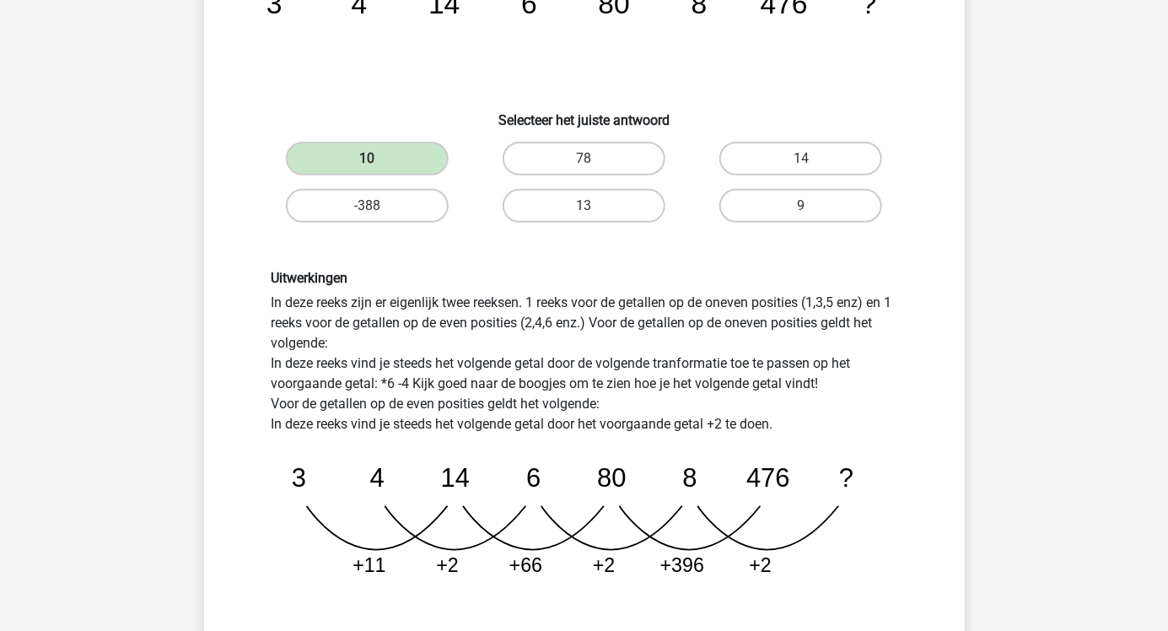
scroll to position [235, 0]
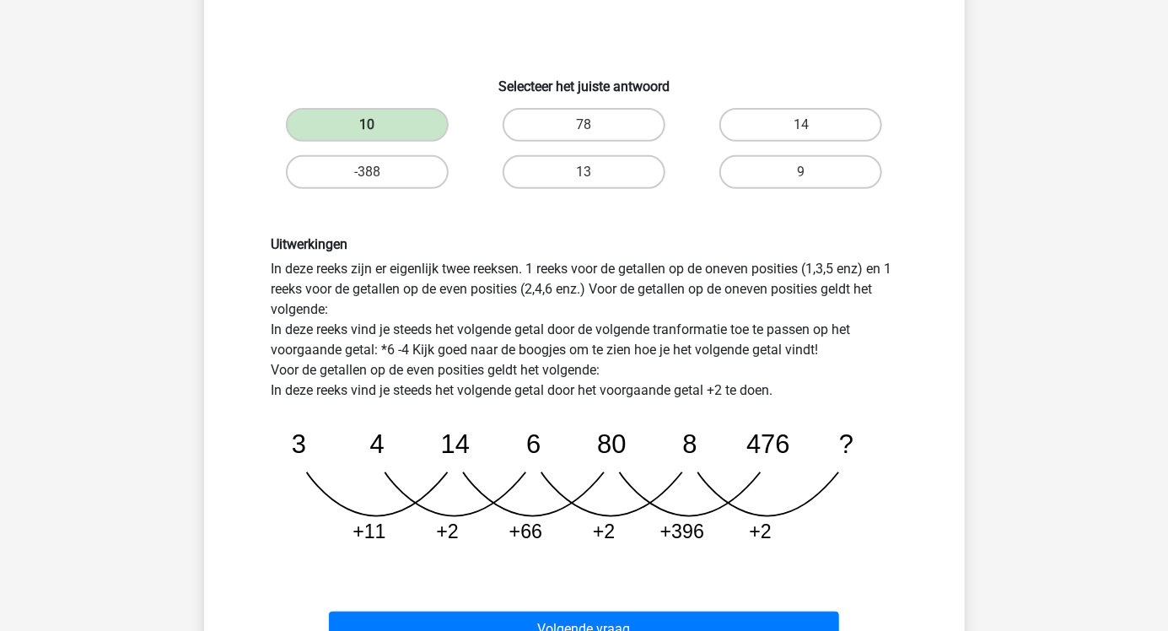
click at [597, 630] on button "Volgende vraag" at bounding box center [584, 629] width 510 height 35
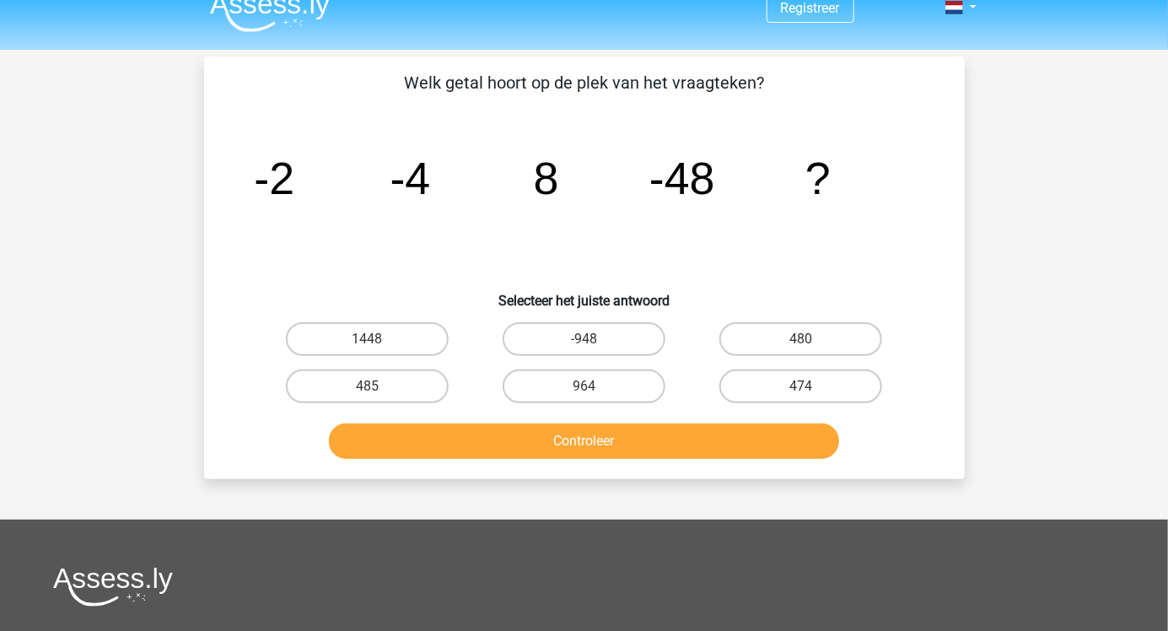
scroll to position [17, 0]
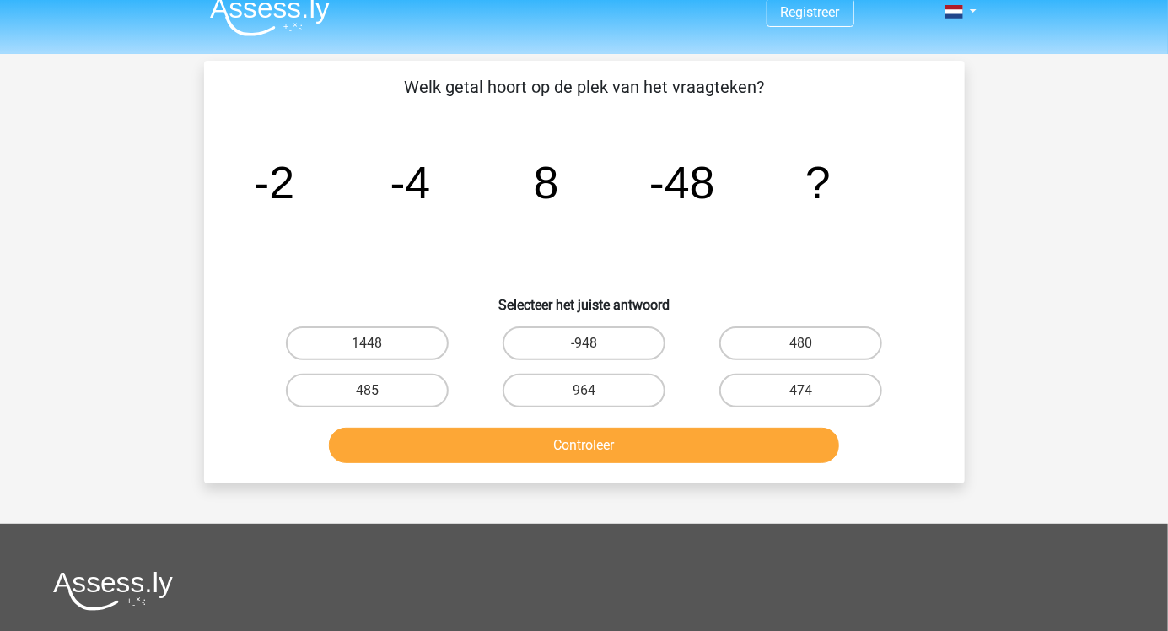
click at [602, 348] on label "-948" at bounding box center [584, 343] width 163 height 34
click at [595, 348] on input "-948" at bounding box center [589, 348] width 11 height 11
radio input "true"
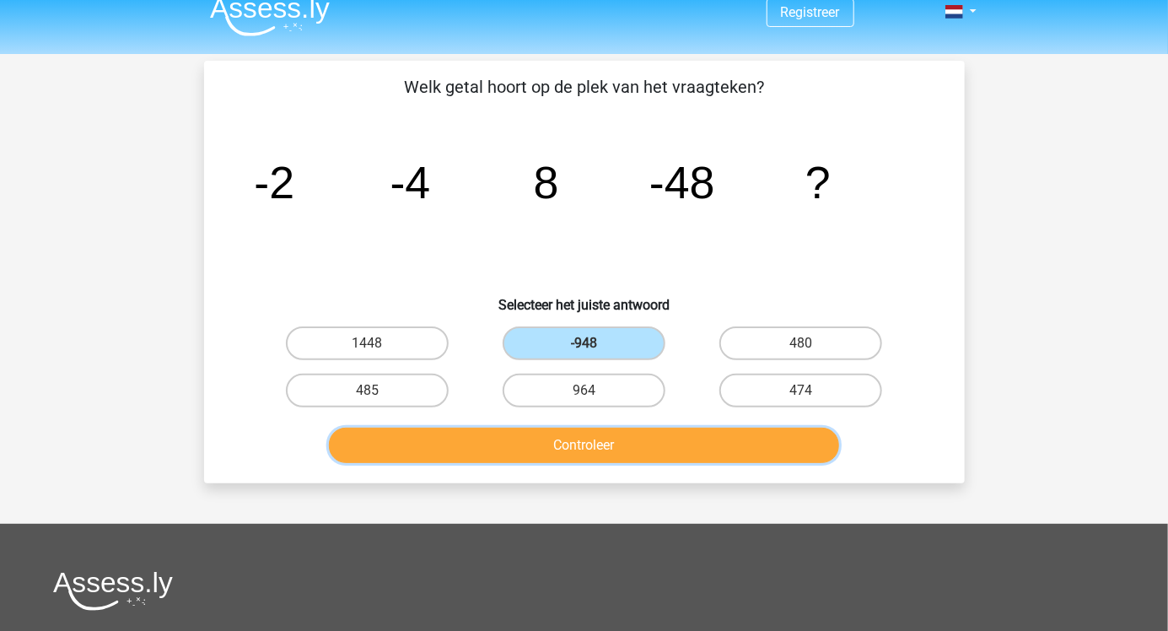
click at [690, 434] on button "Controleer" at bounding box center [584, 445] width 510 height 35
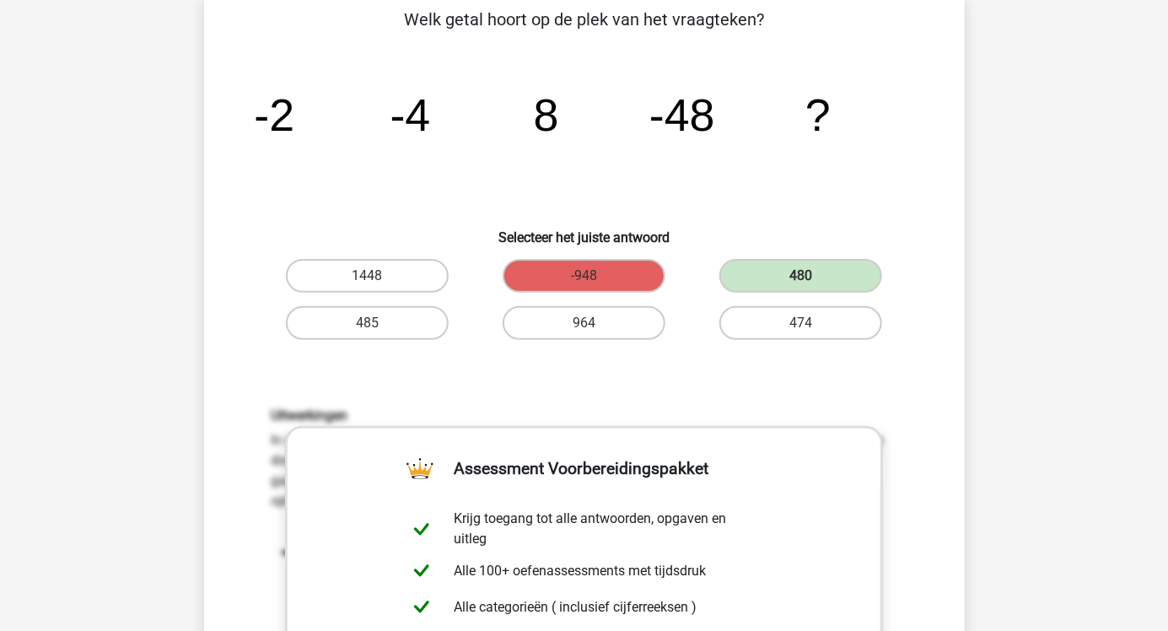
scroll to position [84, 0]
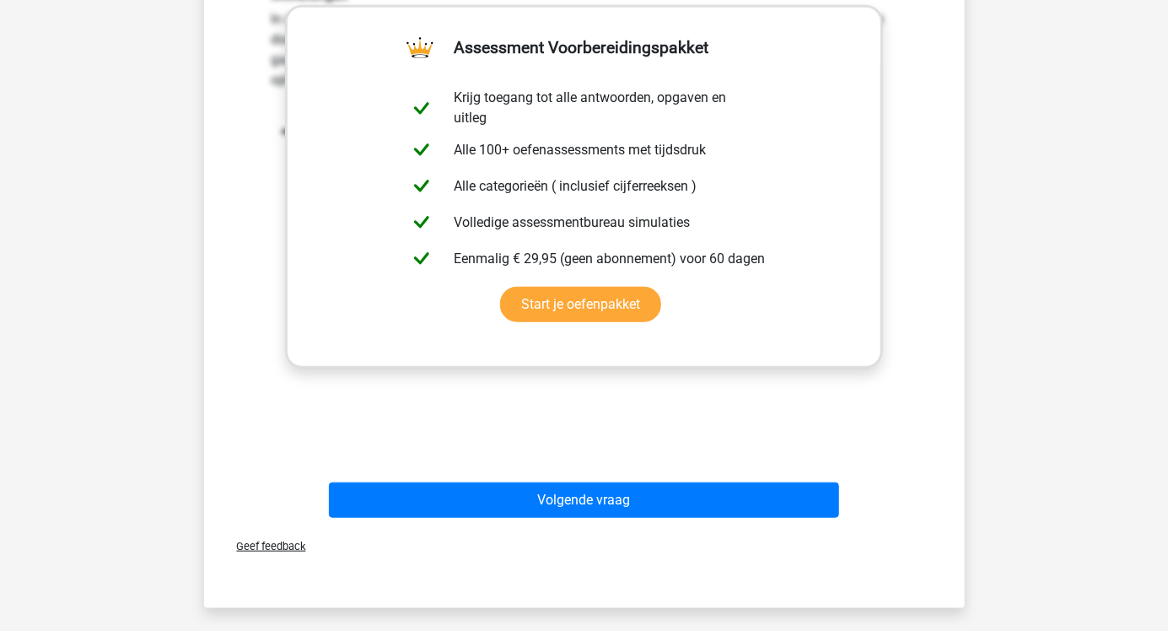
click at [551, 504] on button "Volgende vraag" at bounding box center [584, 499] width 510 height 35
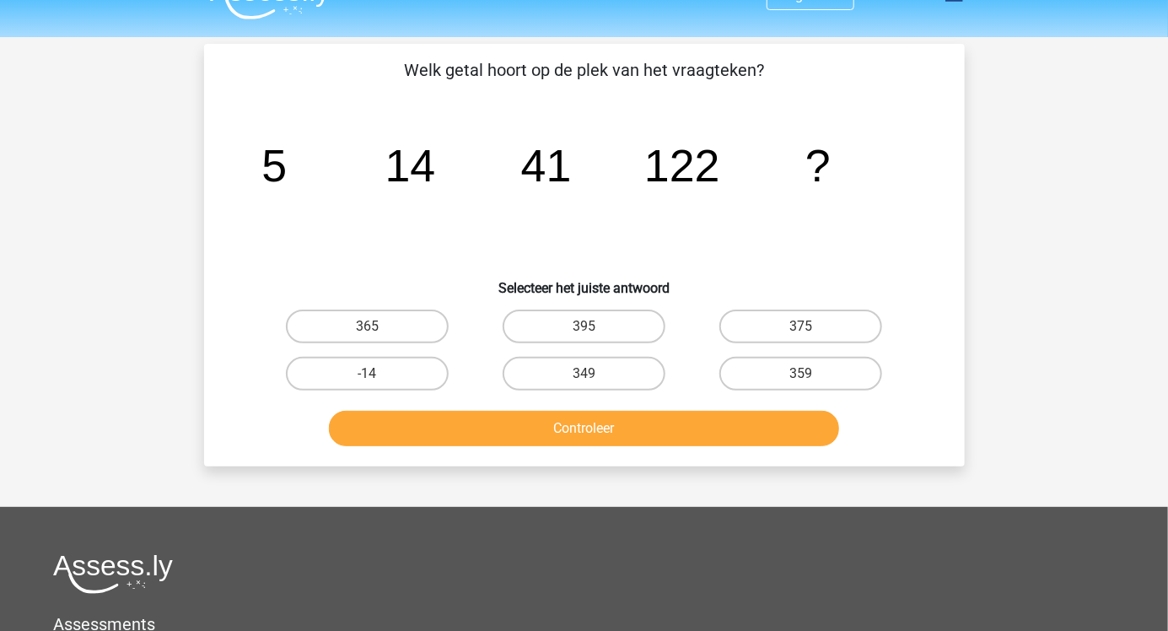
scroll to position [0, 0]
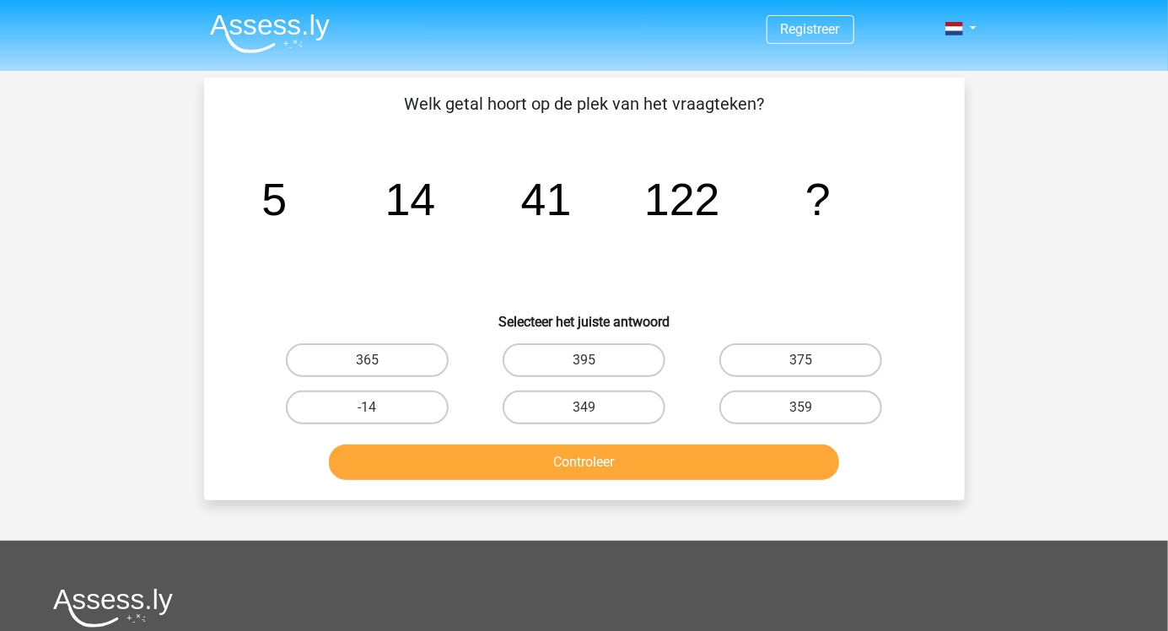
click at [400, 345] on label "365" at bounding box center [367, 360] width 163 height 34
click at [378, 360] on input "365" at bounding box center [372, 365] width 11 height 11
radio input "true"
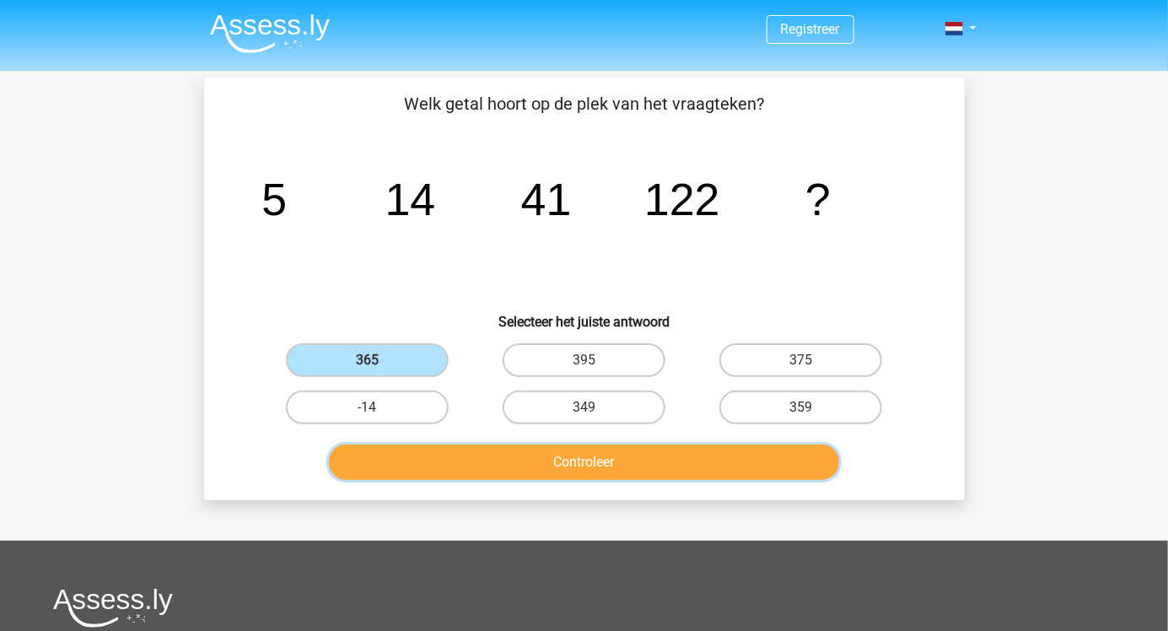
click at [586, 470] on button "Controleer" at bounding box center [584, 462] width 510 height 35
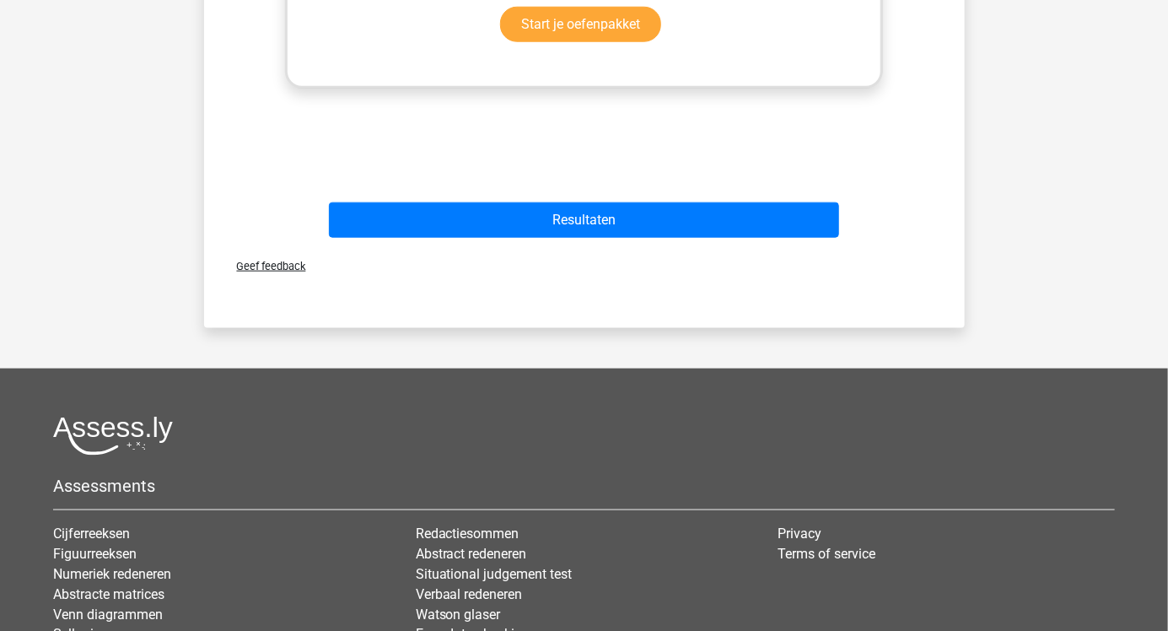
scroll to position [773, 0]
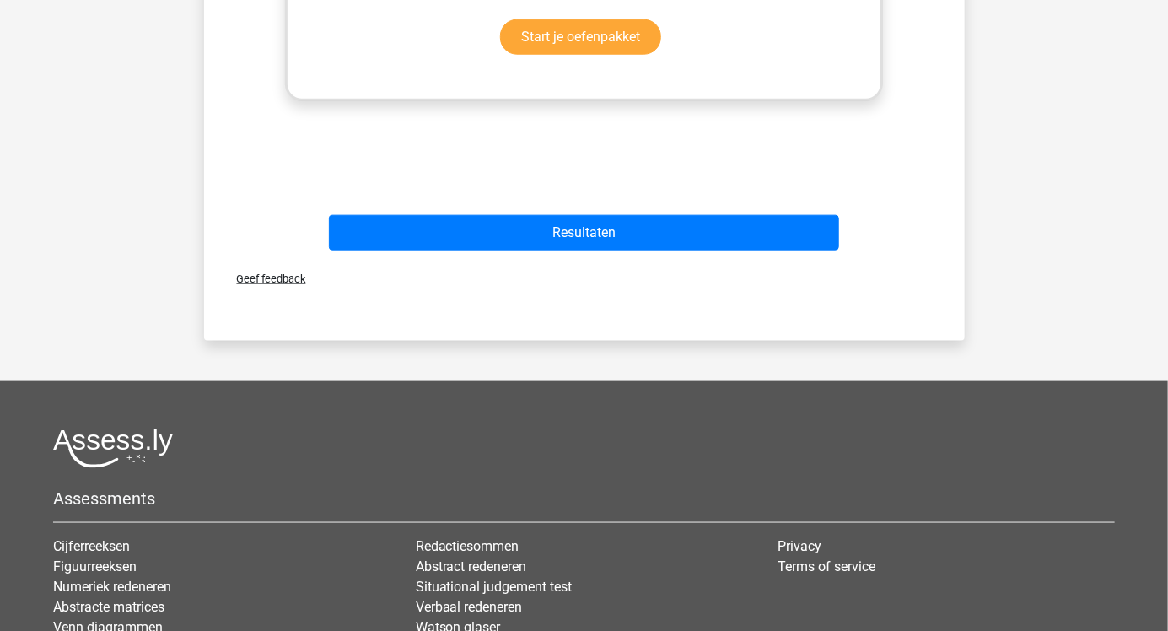
click at [687, 216] on button "Resultaten" at bounding box center [584, 232] width 510 height 35
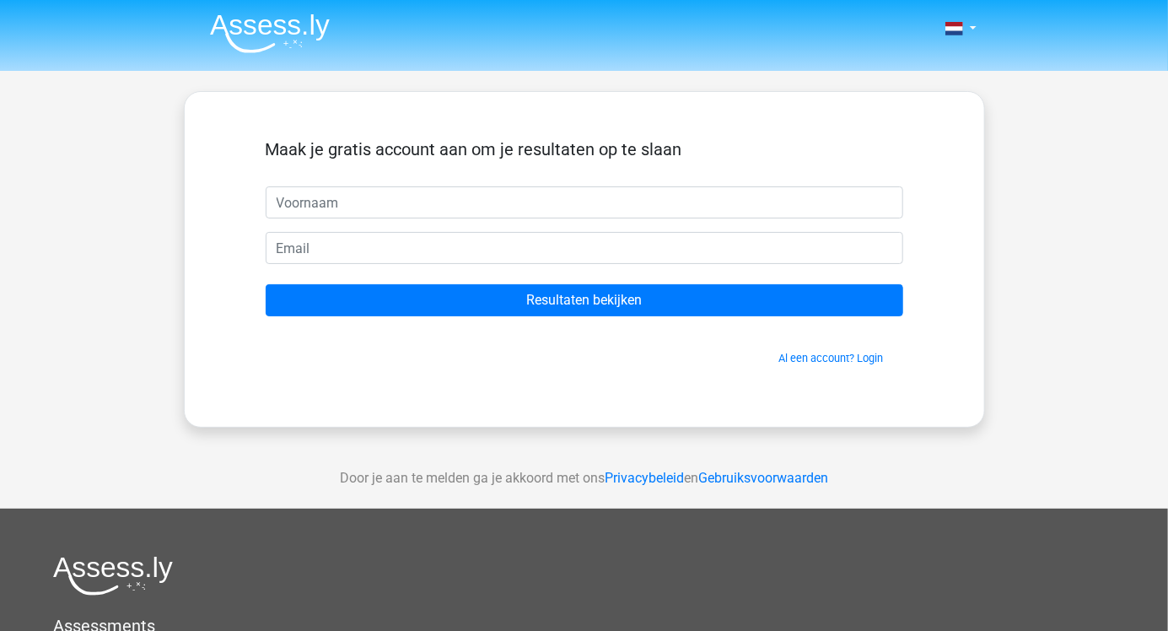
click at [433, 202] on input "text" at bounding box center [585, 202] width 638 height 32
click at [1067, 181] on div "Nederlands English" at bounding box center [584, 477] width 1168 height 954
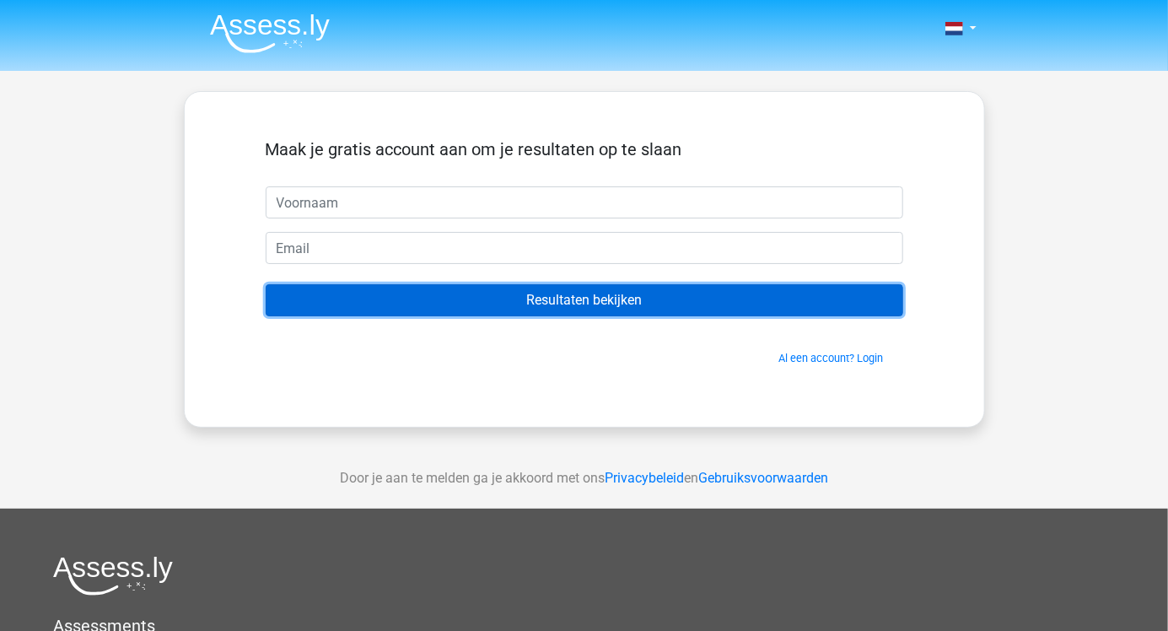
click at [703, 301] on input "Resultaten bekijken" at bounding box center [585, 300] width 638 height 32
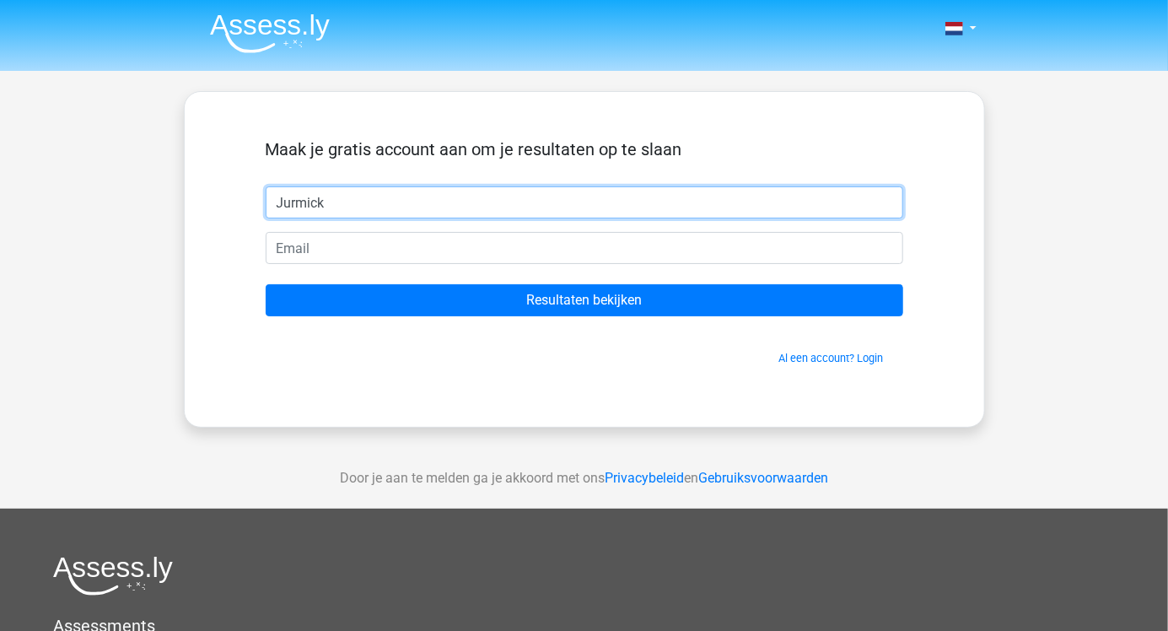
type input "Jurmick"
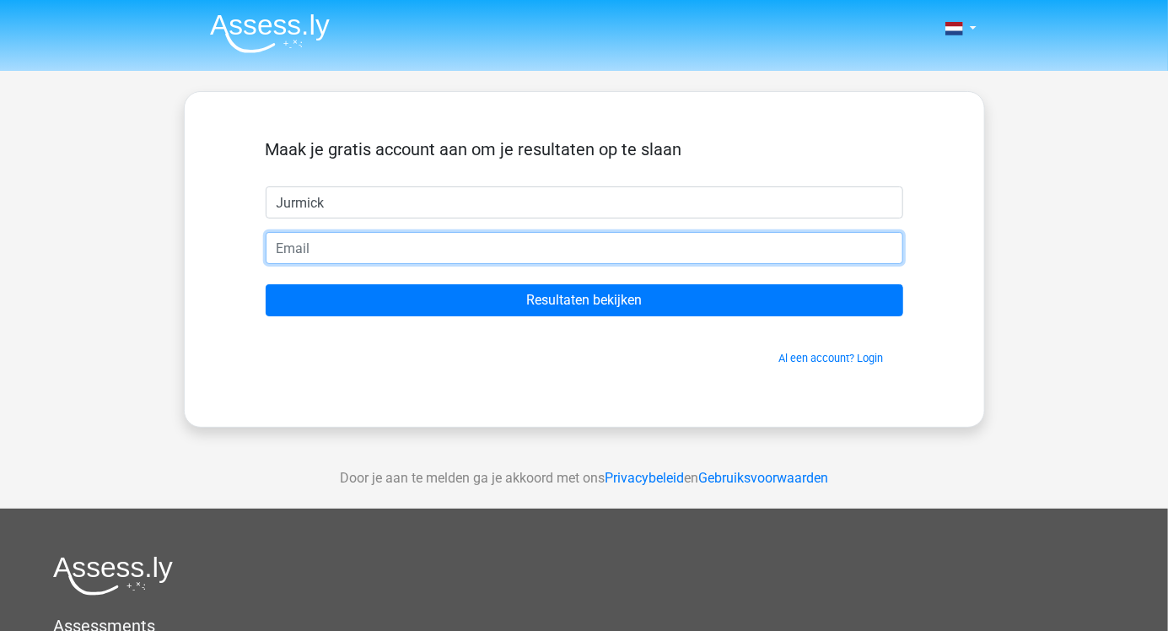
click at [420, 251] on input "email" at bounding box center [585, 248] width 638 height 32
type input "[EMAIL_ADDRESS][DOMAIN_NAME]"
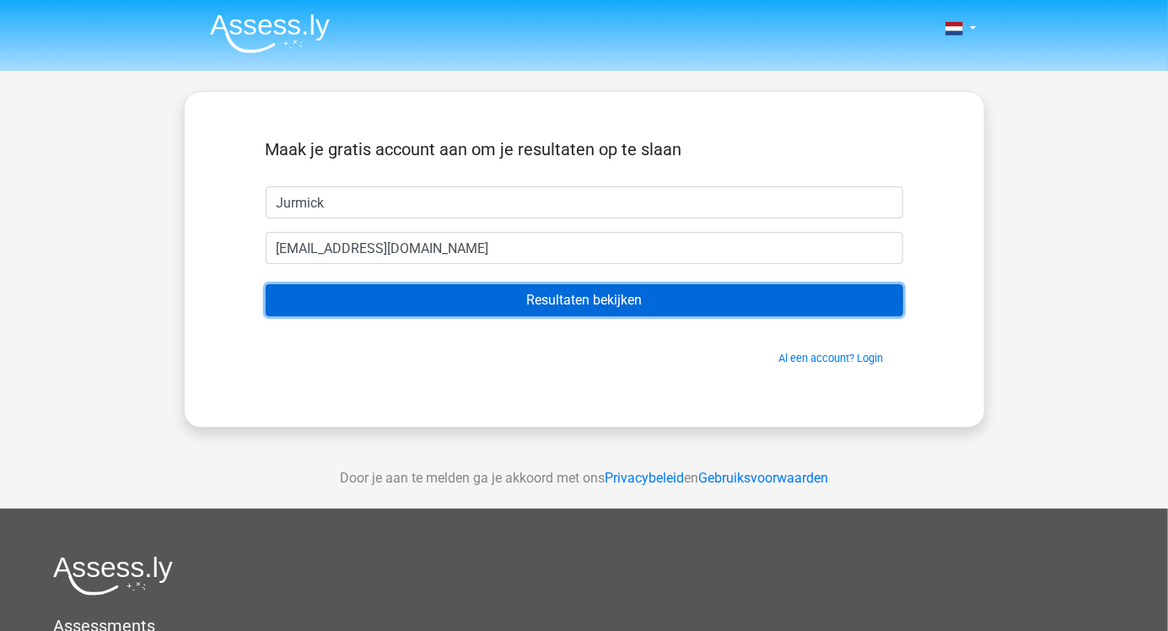
click at [588, 305] on input "Resultaten bekijken" at bounding box center [585, 300] width 638 height 32
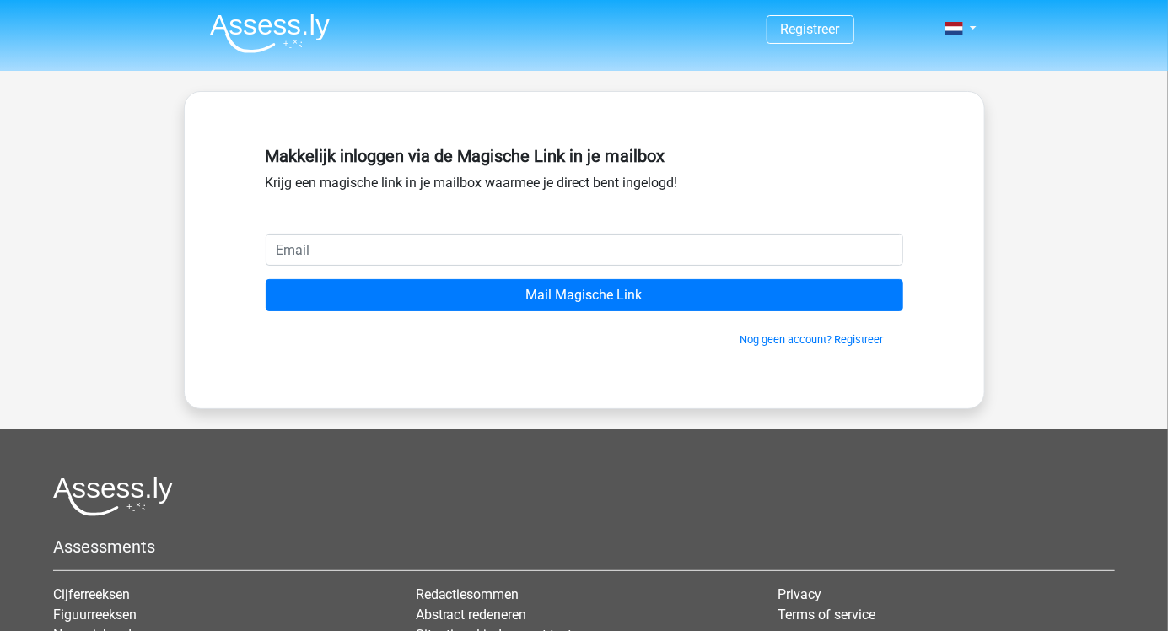
click at [418, 249] on input "email" at bounding box center [585, 250] width 638 height 32
type input "[EMAIL_ADDRESS][DOMAIN_NAME]"
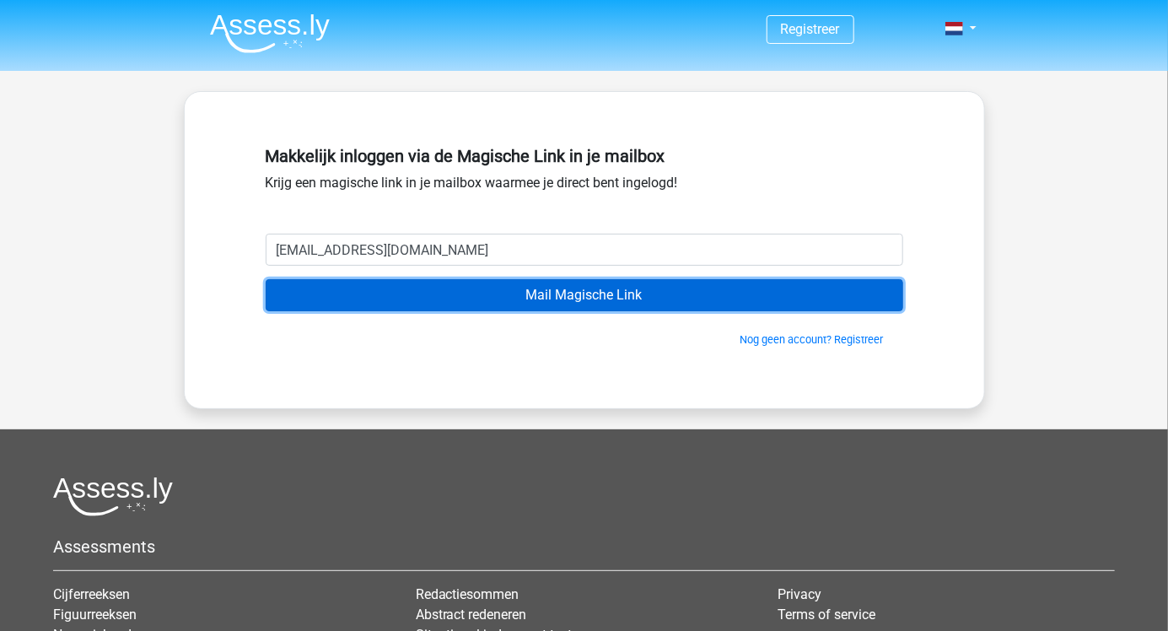
click at [695, 299] on input "Mail Magische Link" at bounding box center [585, 295] width 638 height 32
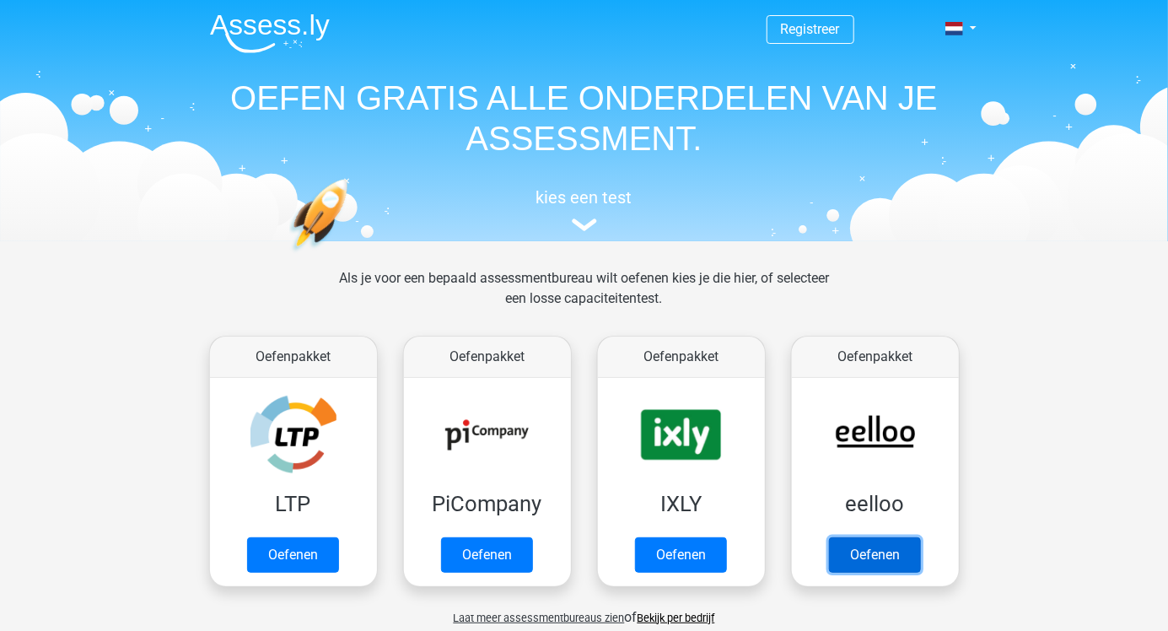
click at [883, 547] on link "Oefenen" at bounding box center [875, 554] width 92 height 35
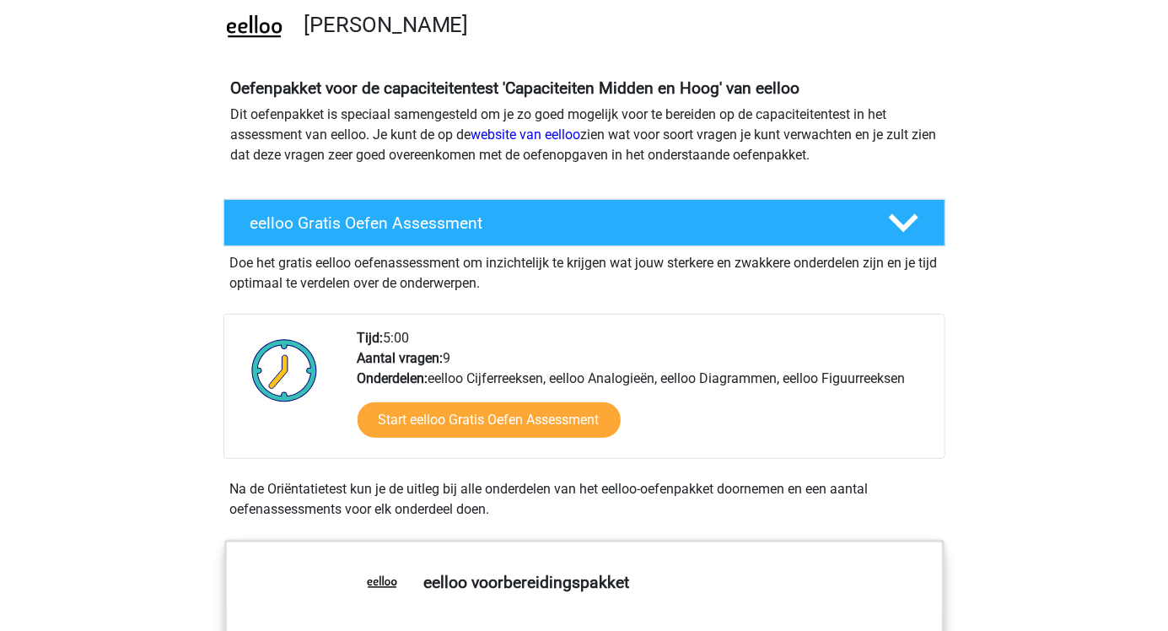
scroll to position [128, 0]
